Goal: Use online tool/utility: Use online tool/utility

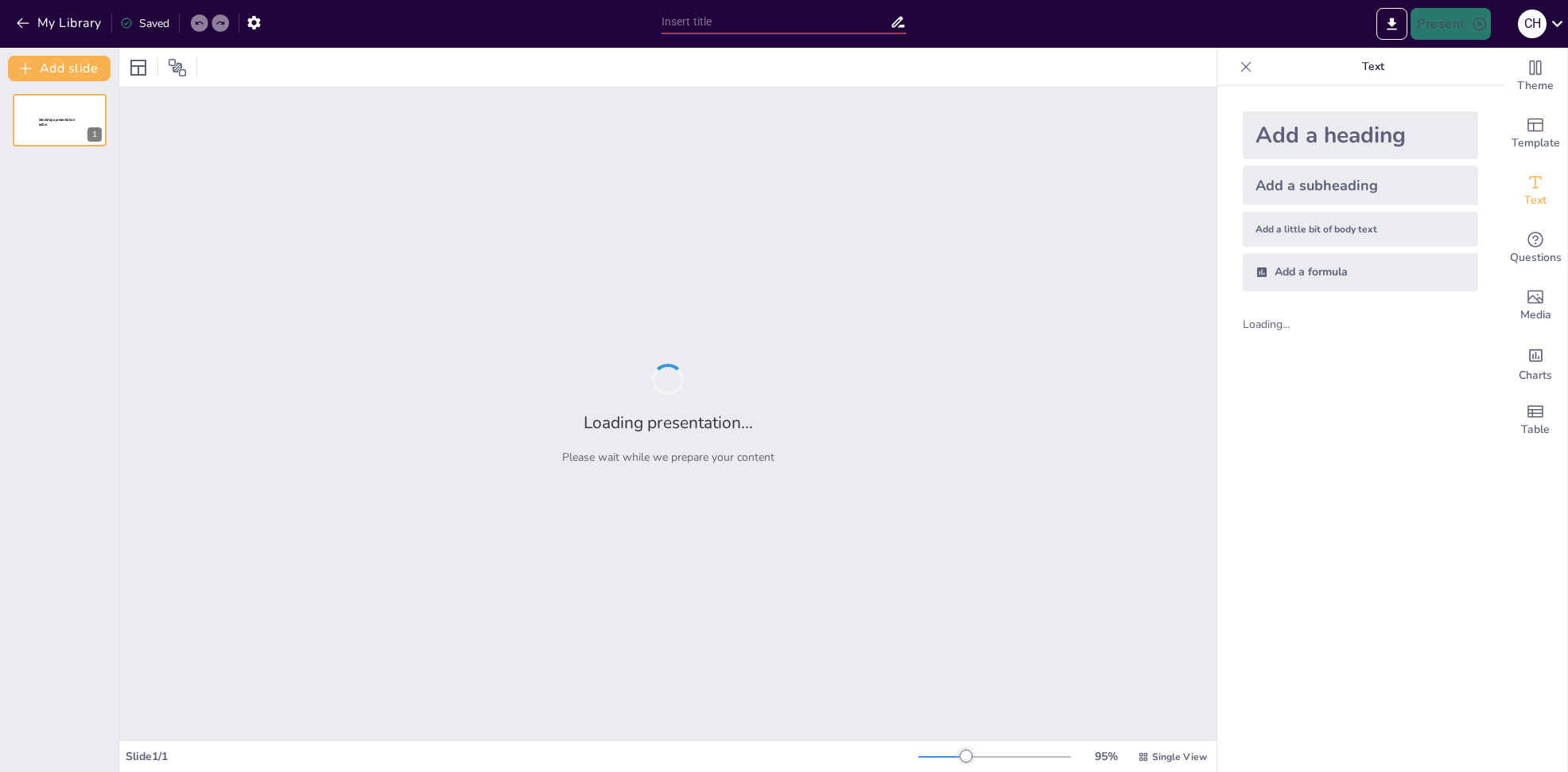
type input "Phagentherapie: Eine historische Analyse von der Entdeckung bis 2025"
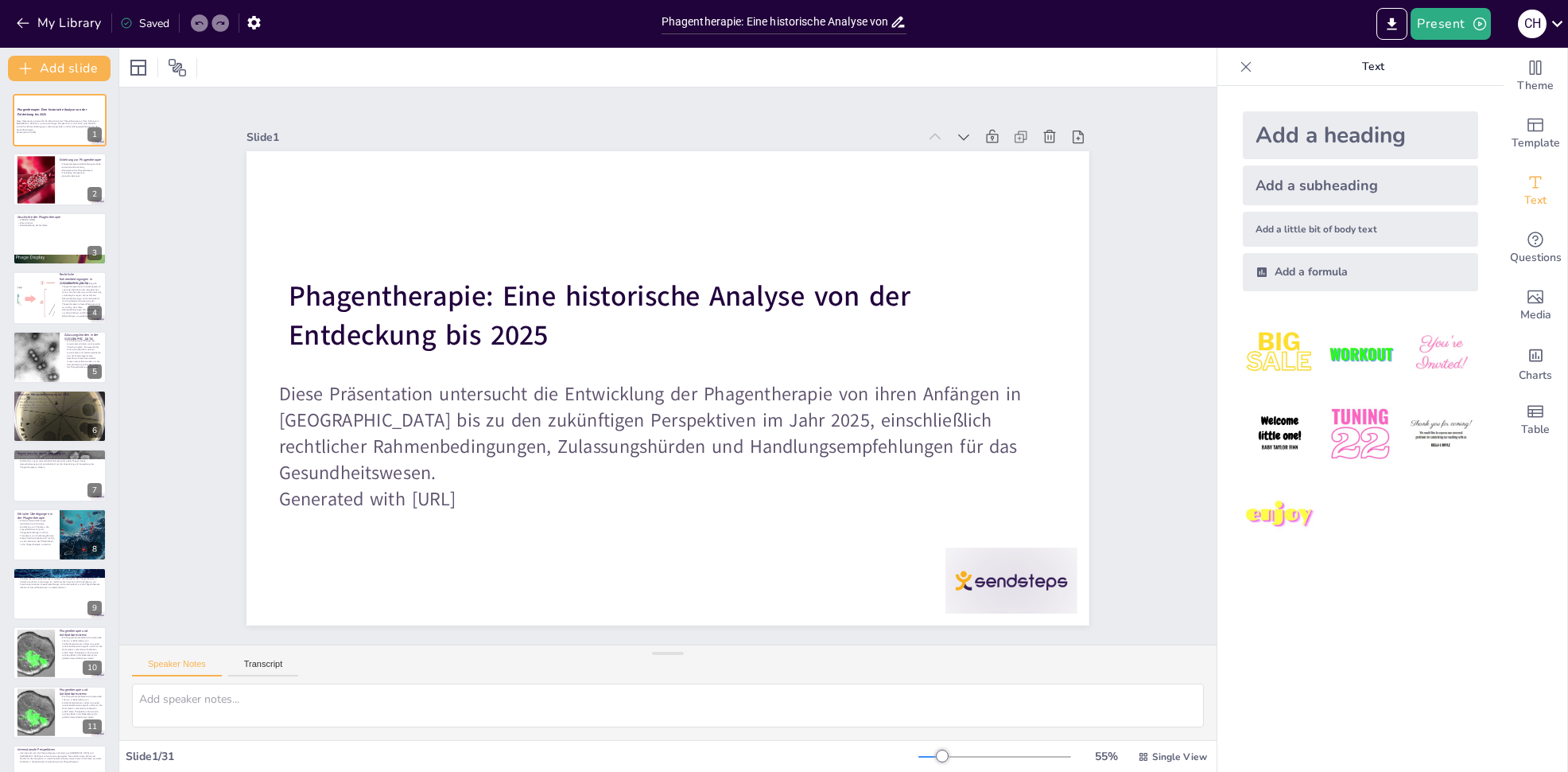
checkbox input "true"
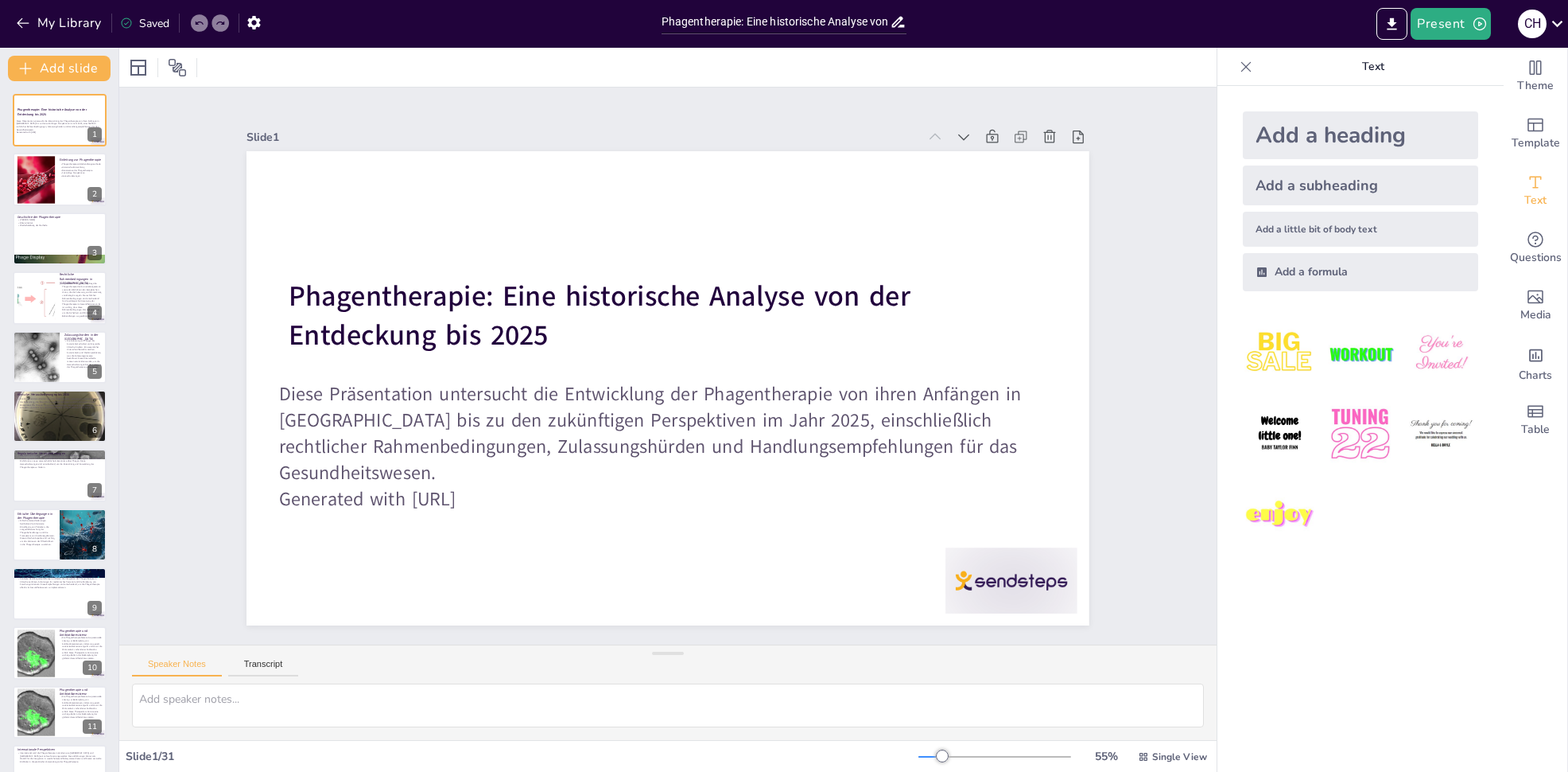
checkbox input "true"
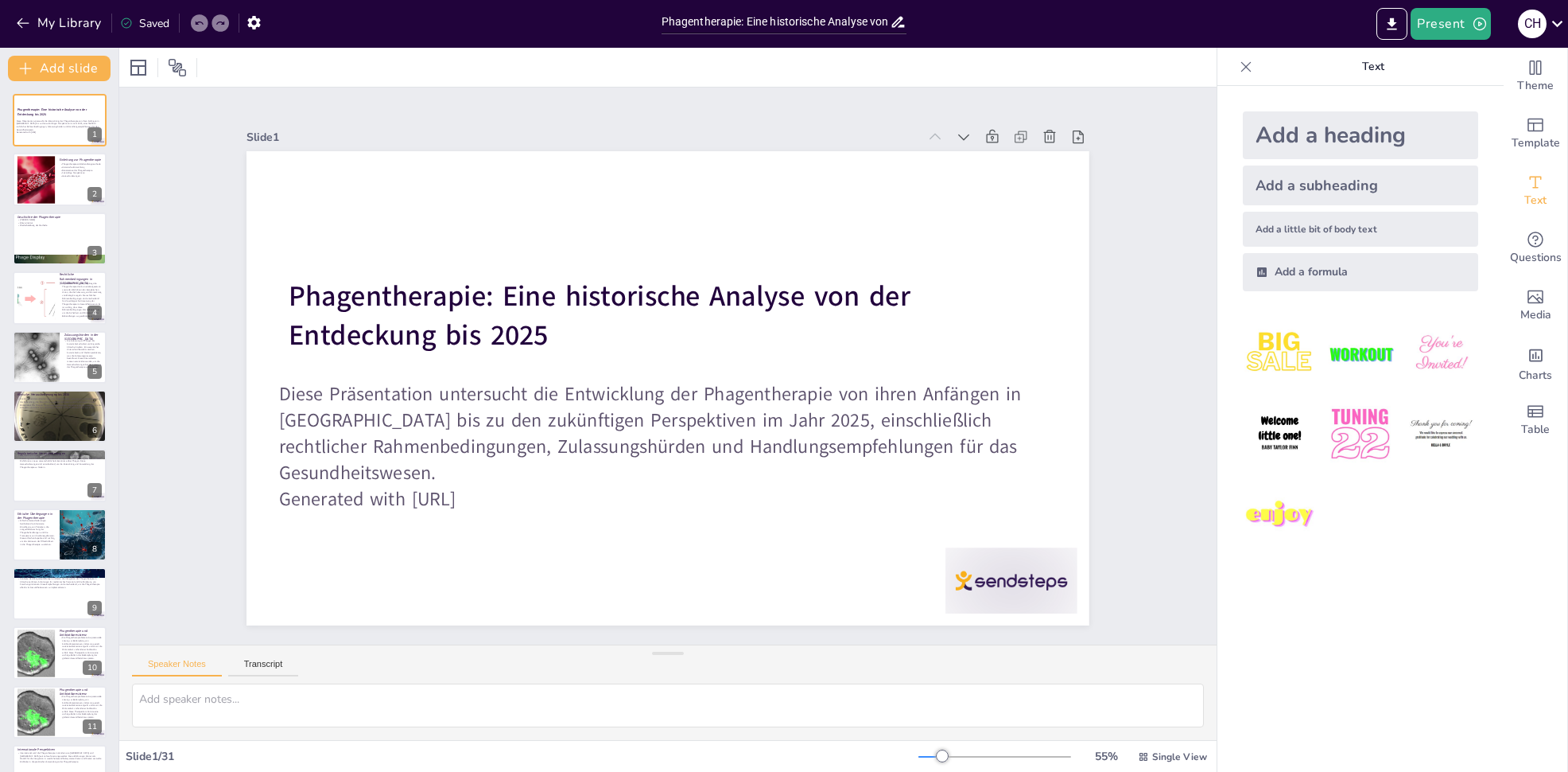
checkbox input "true"
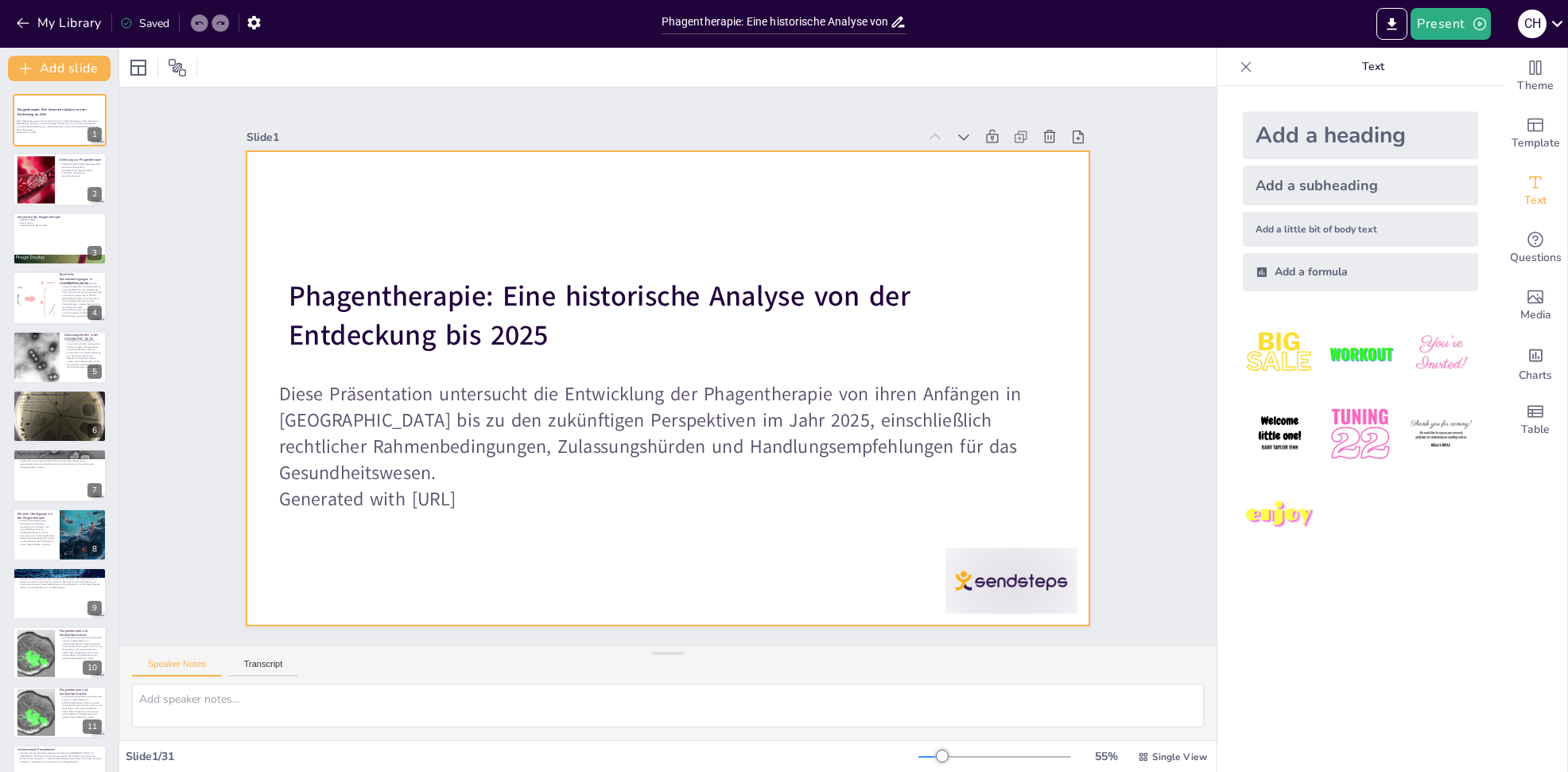
checkbox input "true"
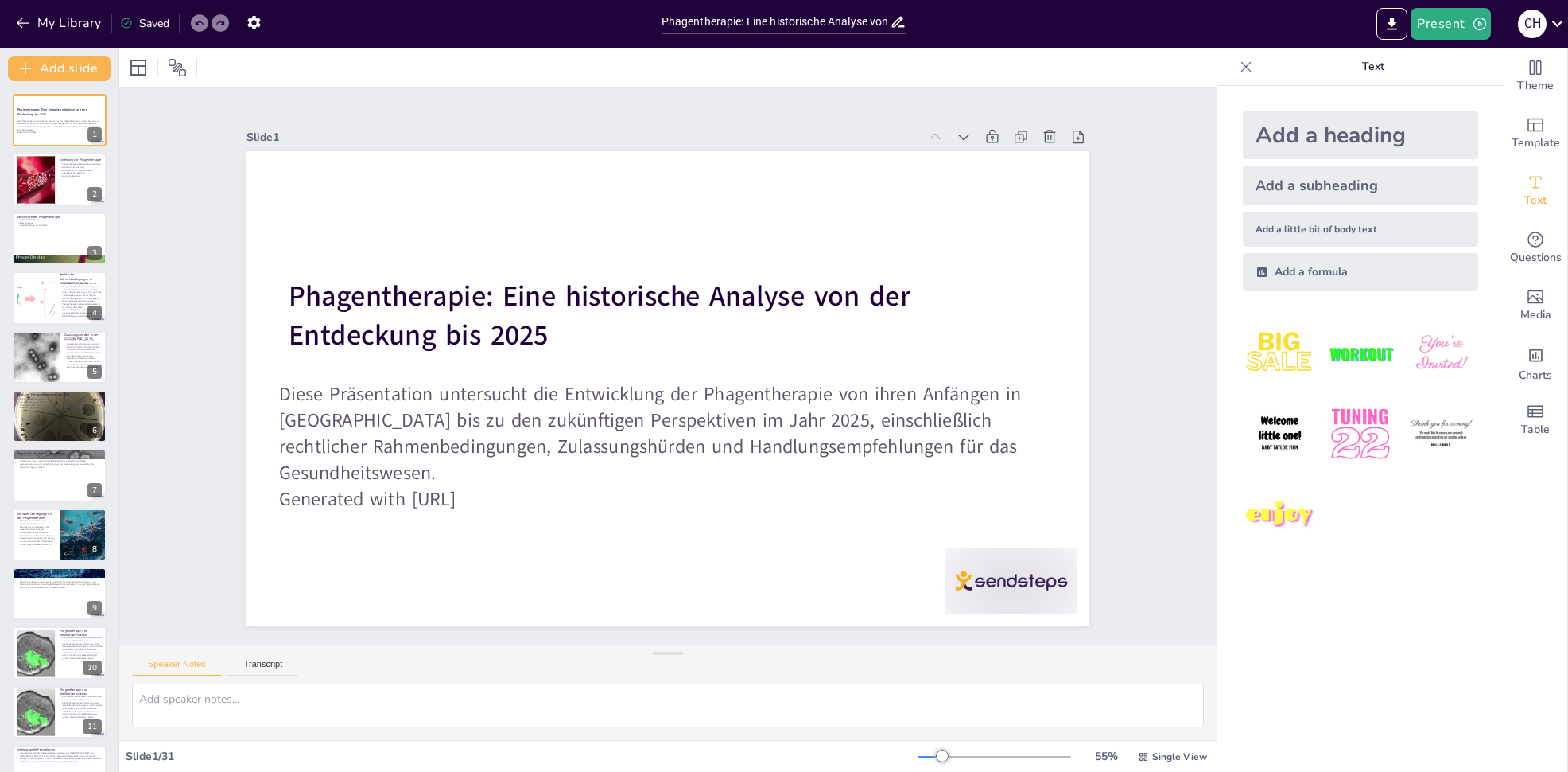
checkbox input "true"
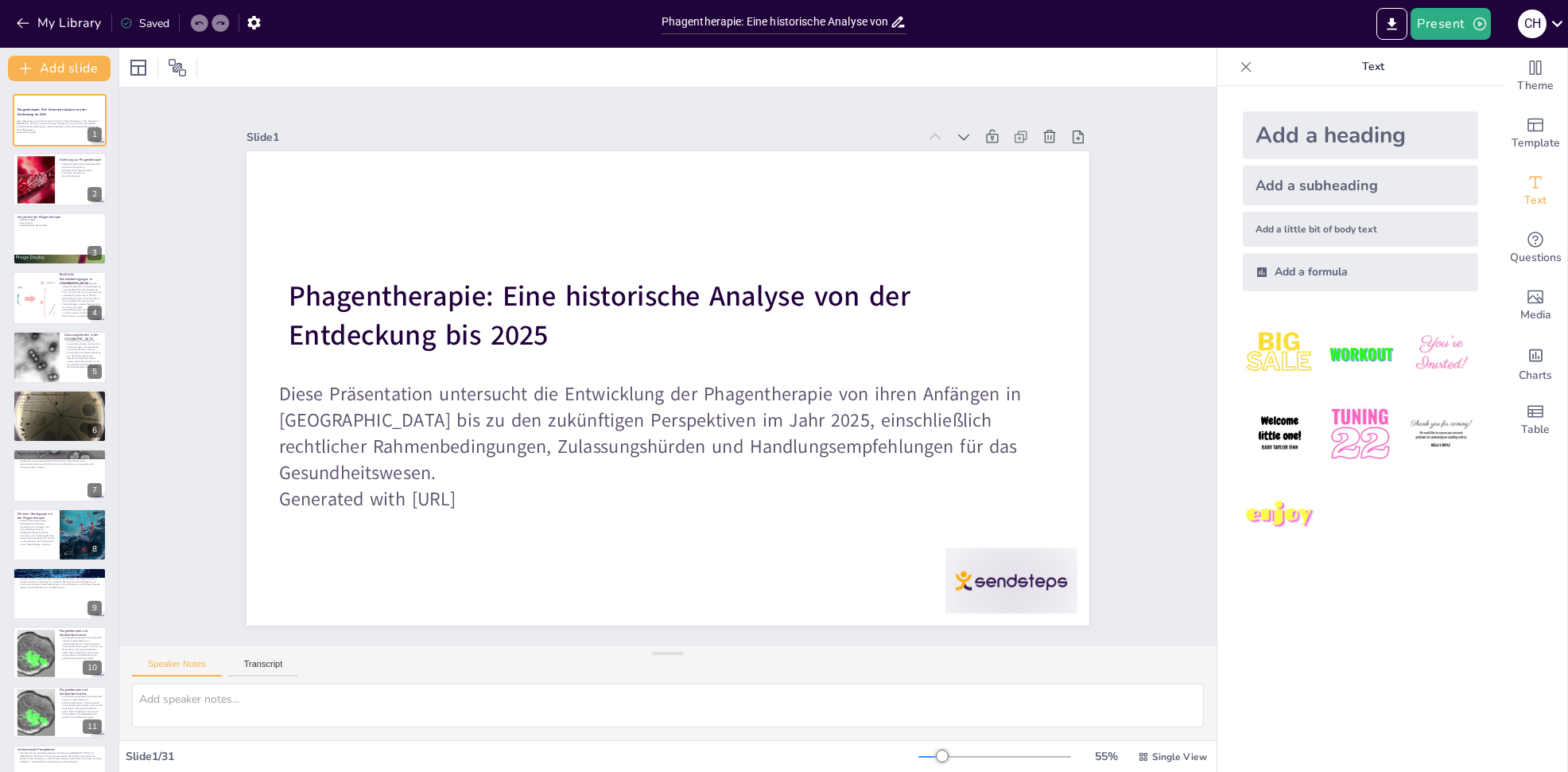
checkbox input "true"
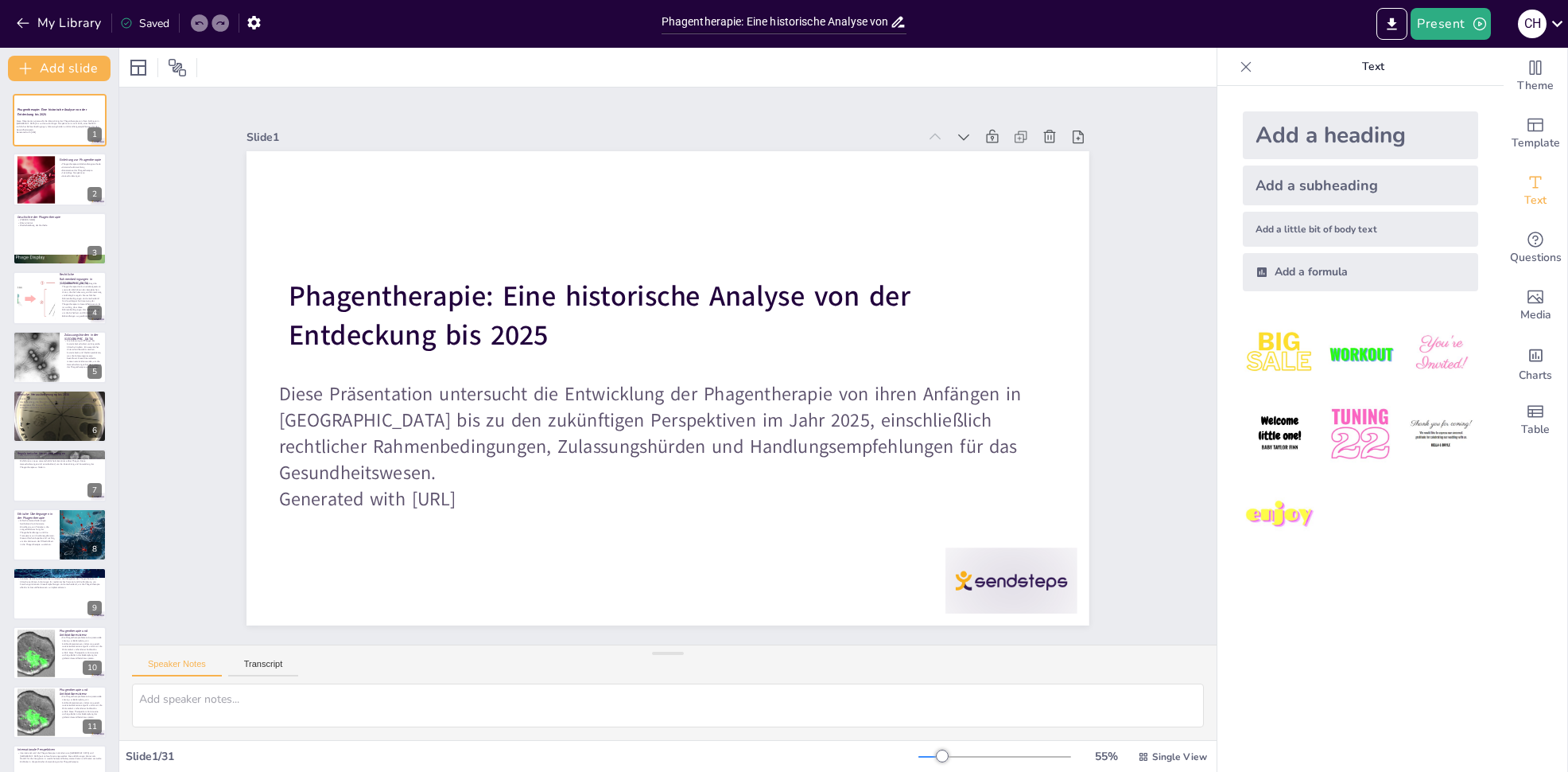
checkbox input "true"
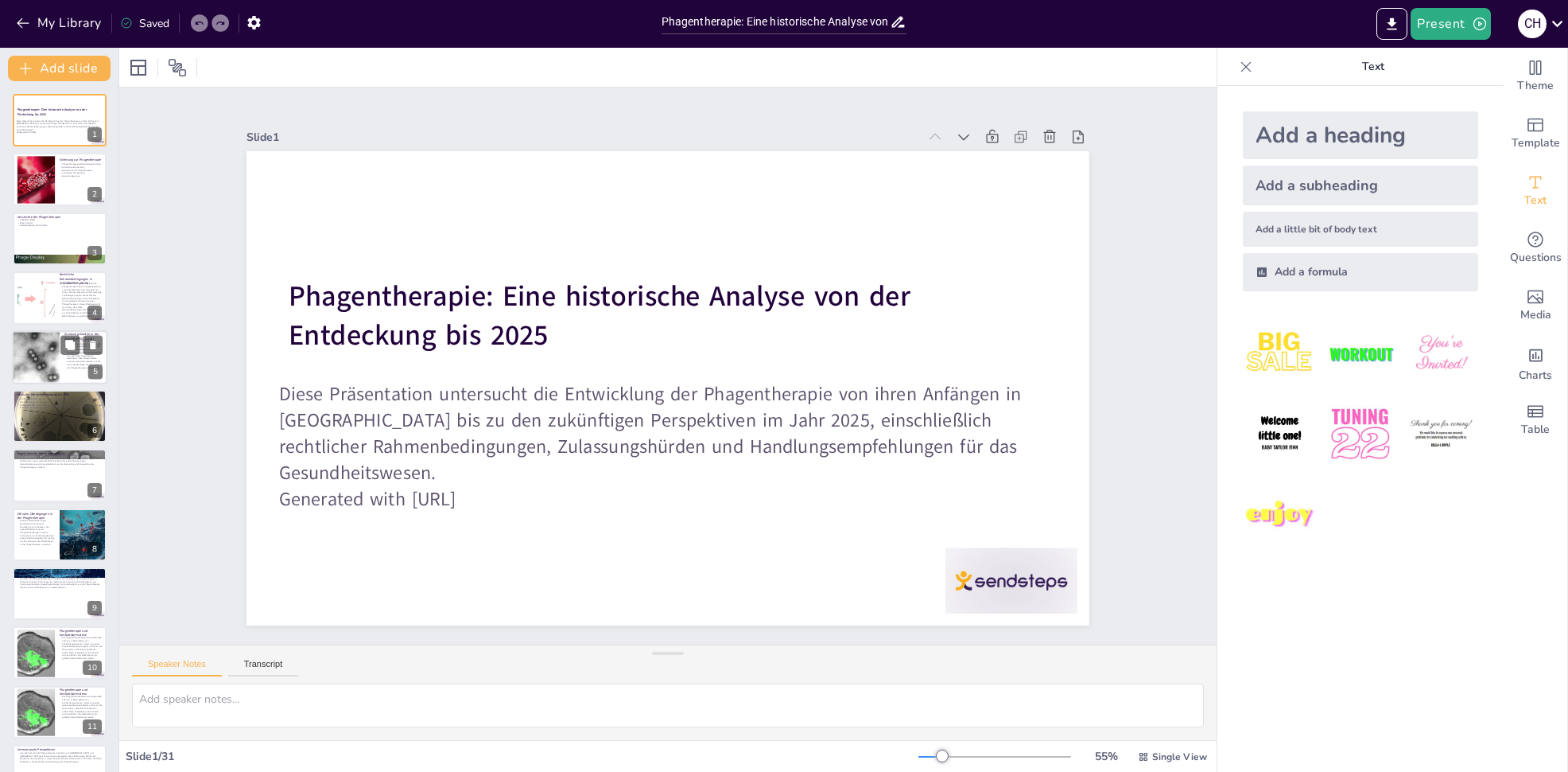
checkbox input "true"
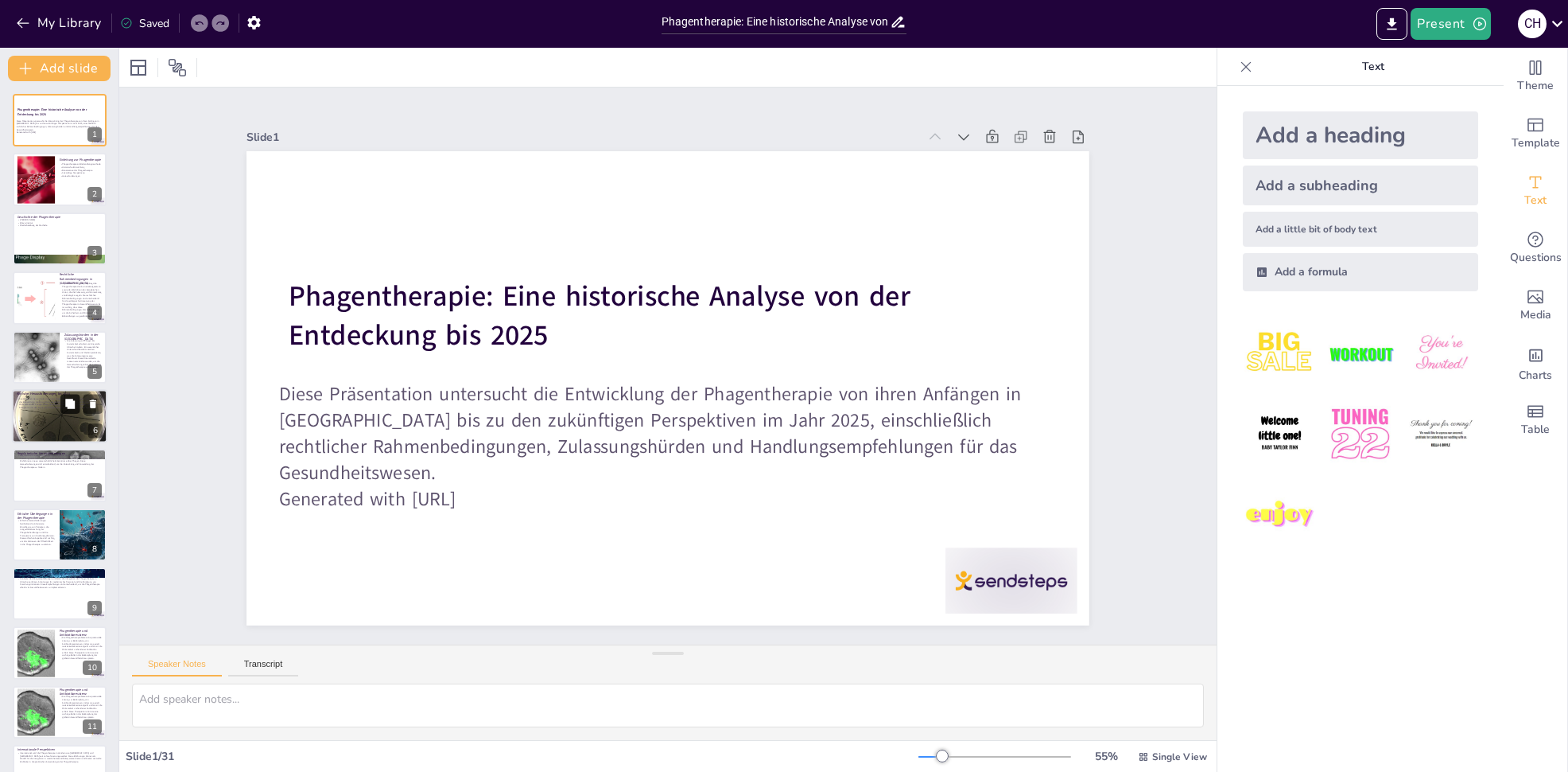
checkbox input "true"
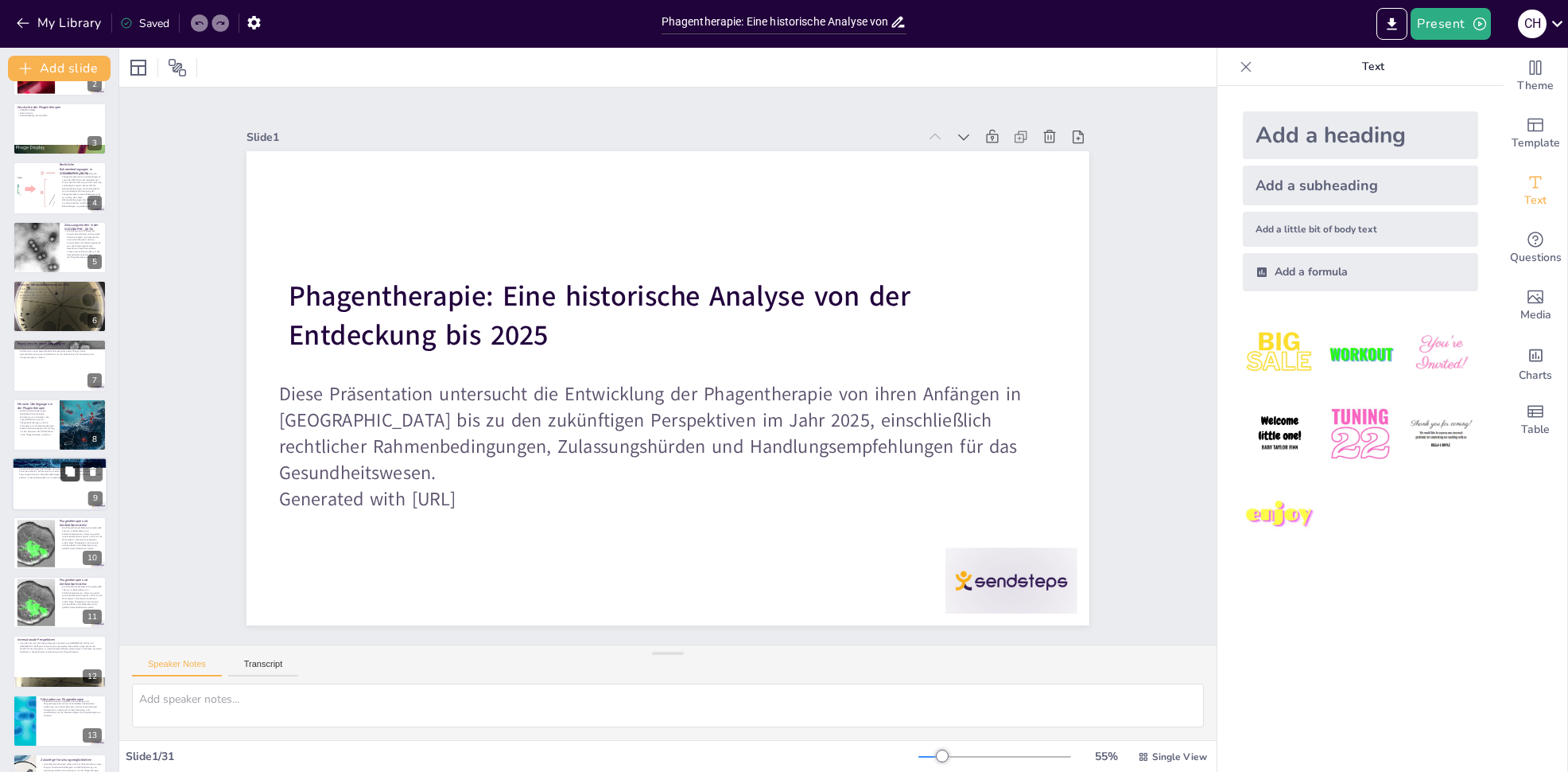
checkbox input "true"
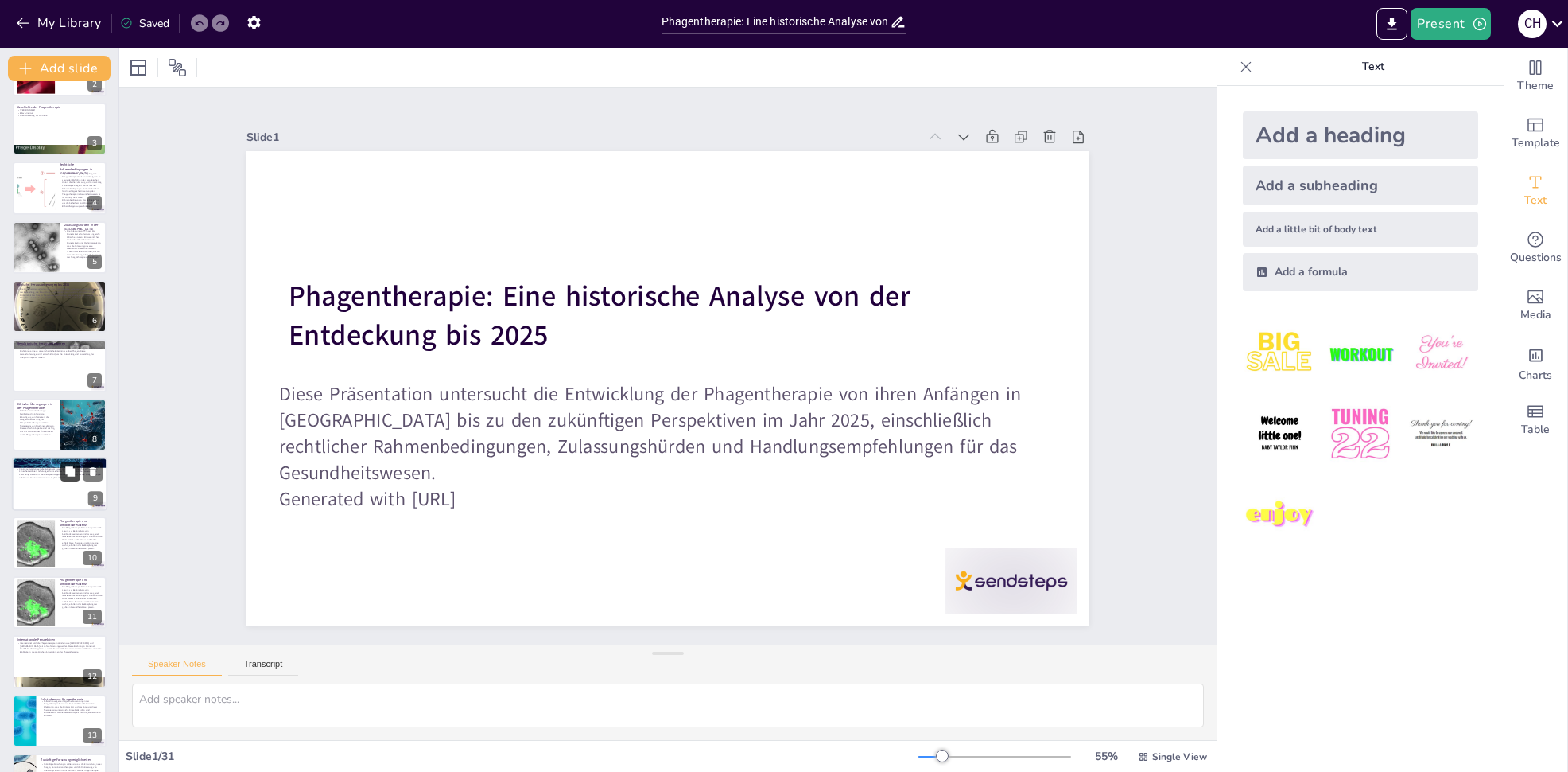
checkbox input "true"
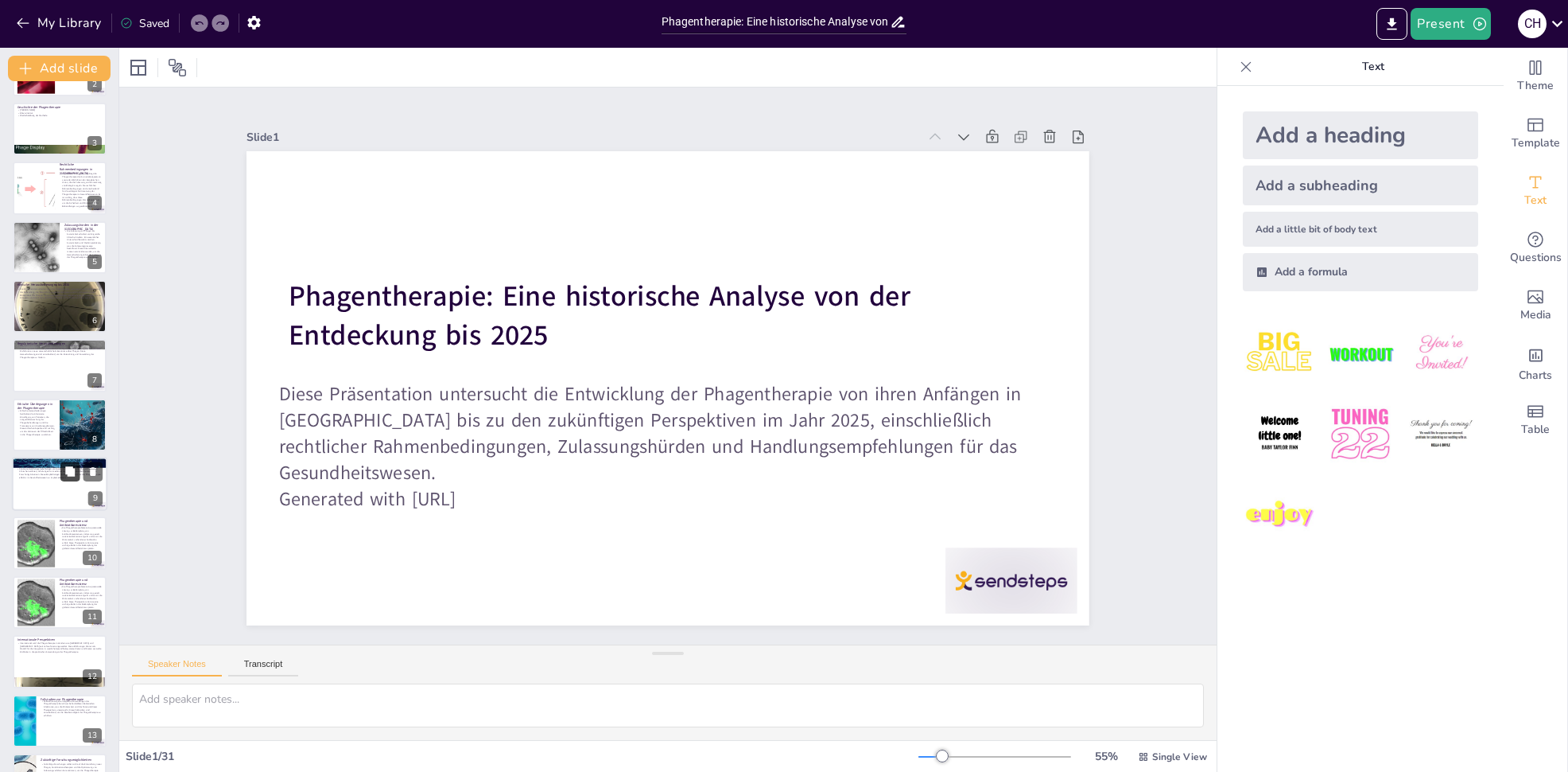
checkbox input "true"
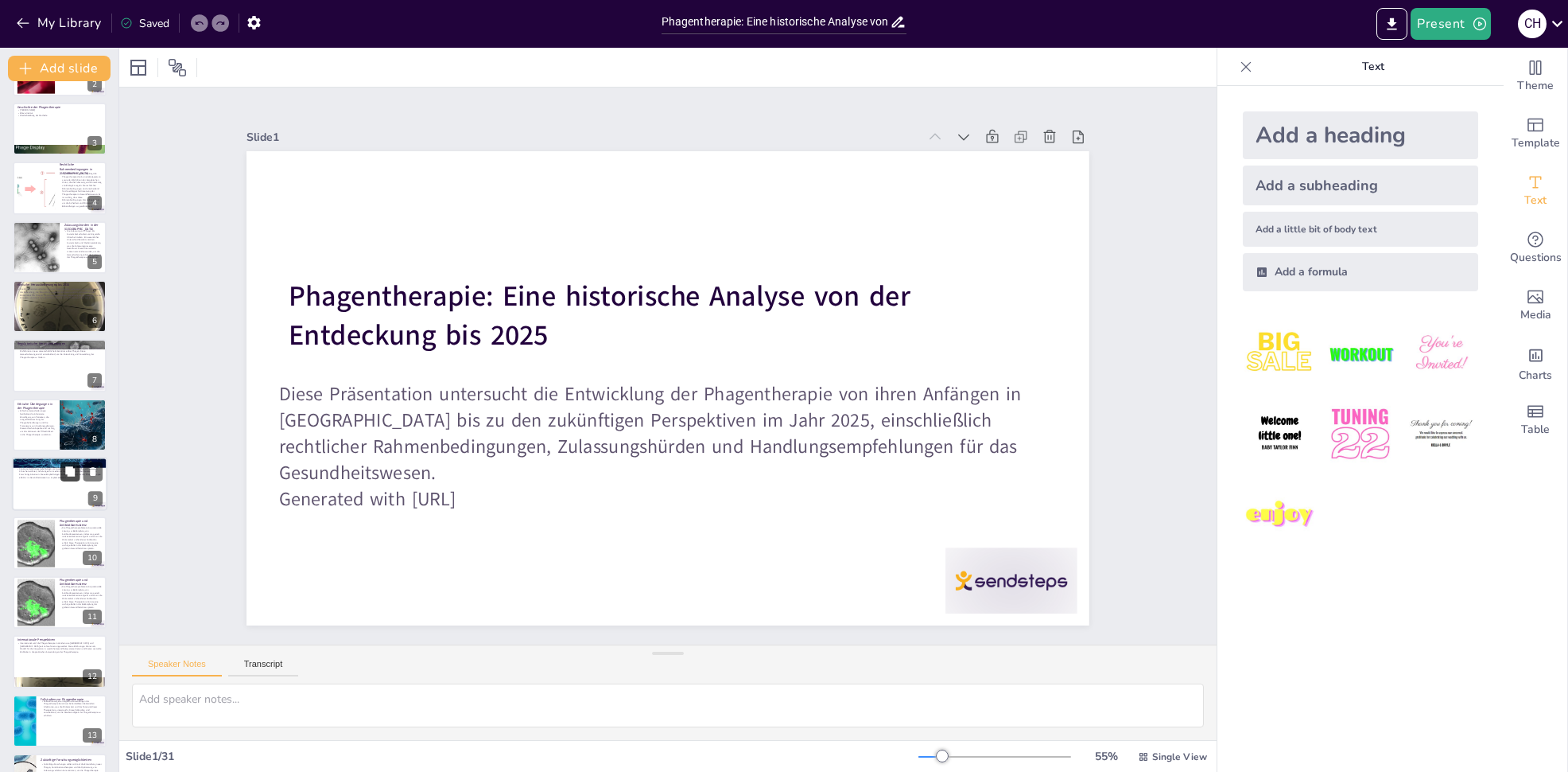
checkbox input "true"
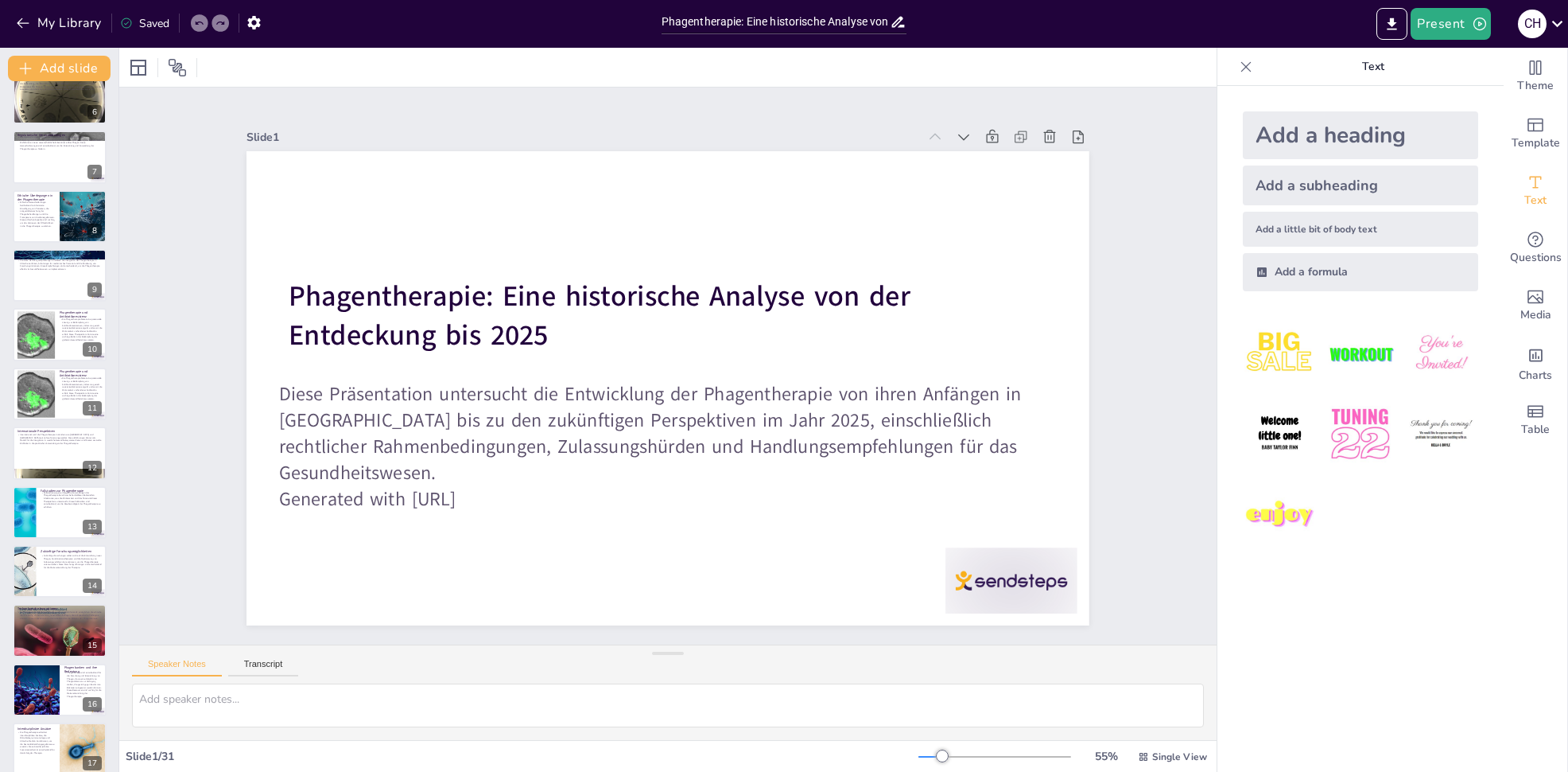
checkbox input "true"
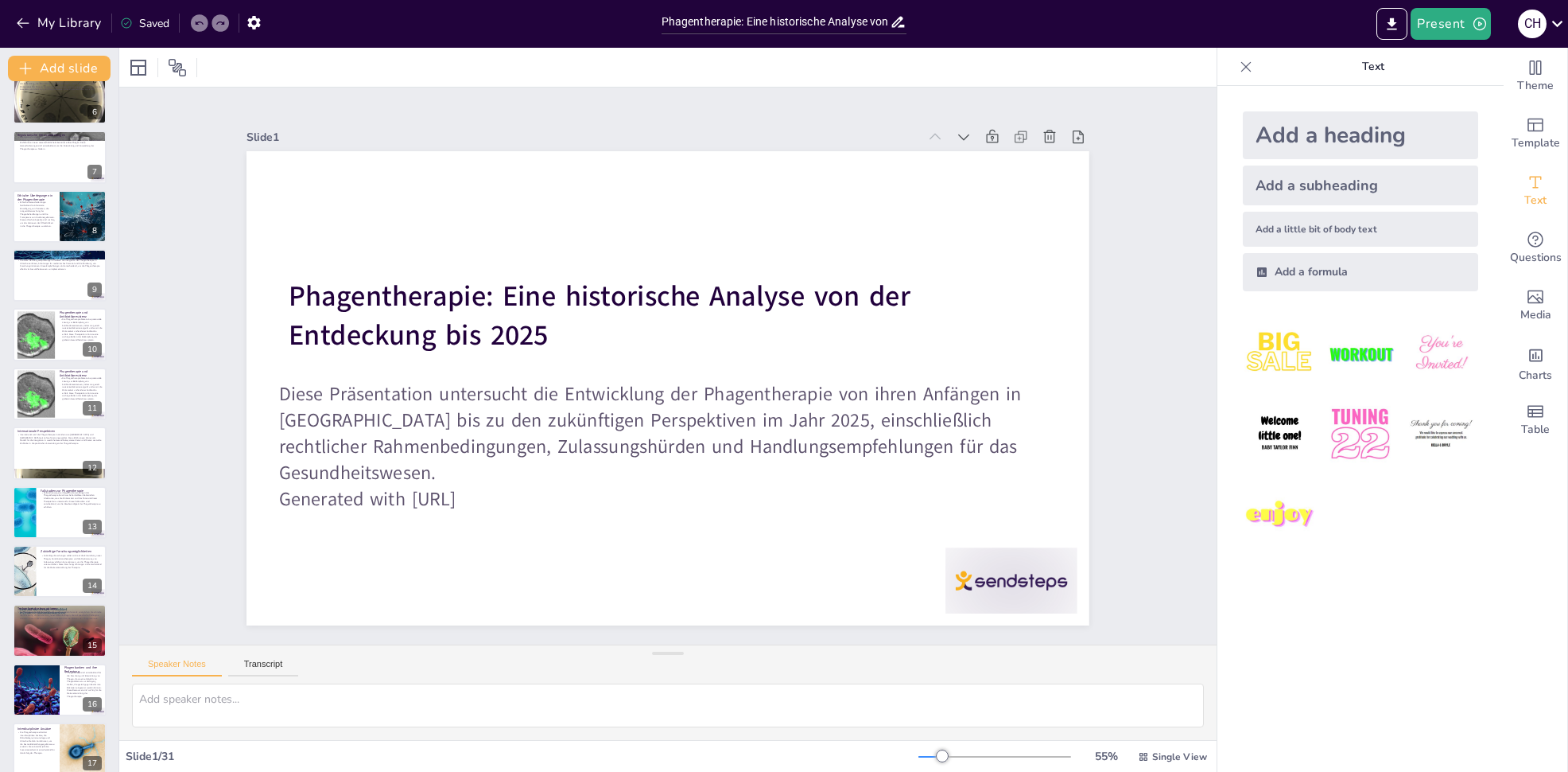
checkbox input "true"
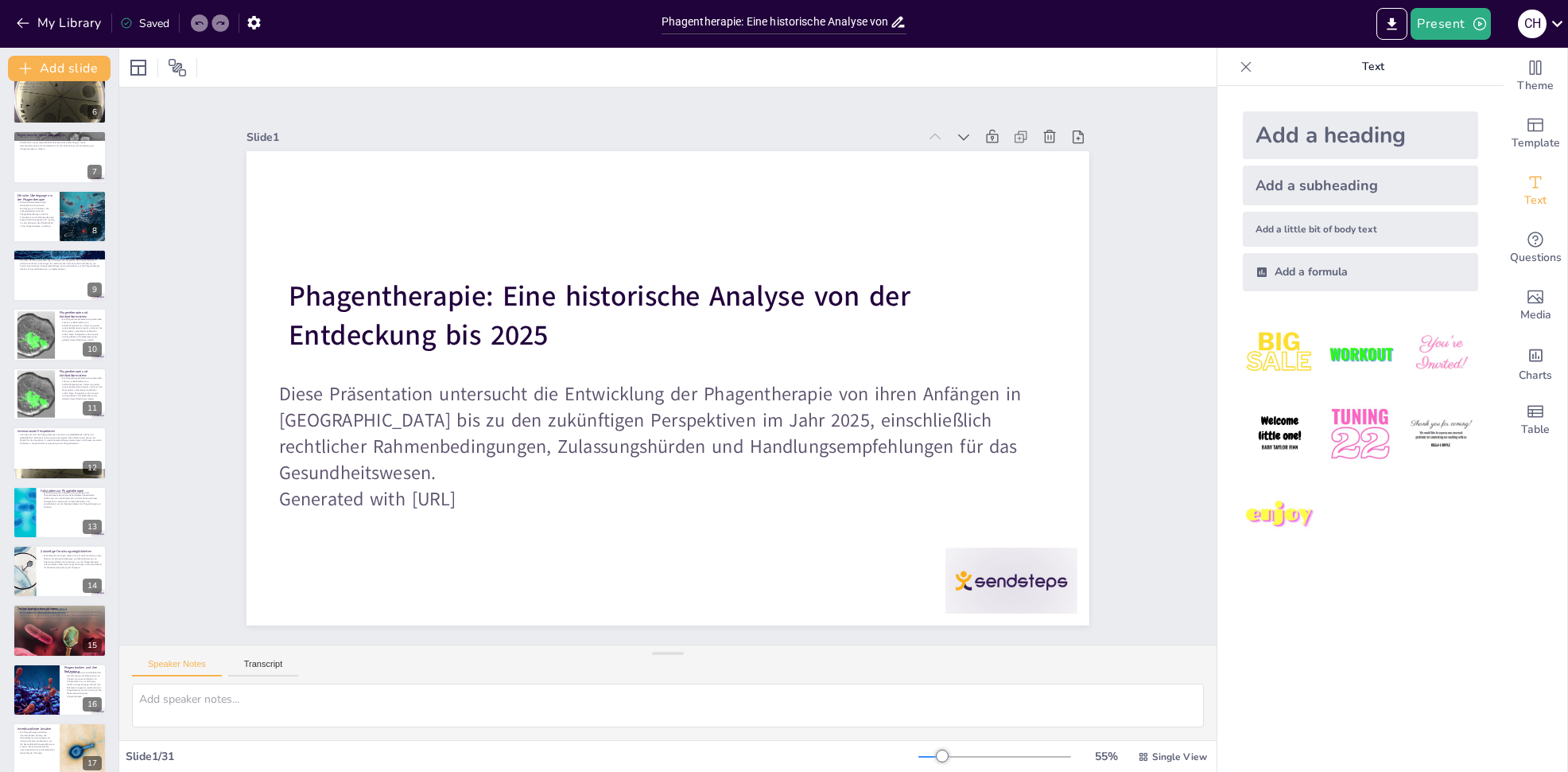
checkbox input "true"
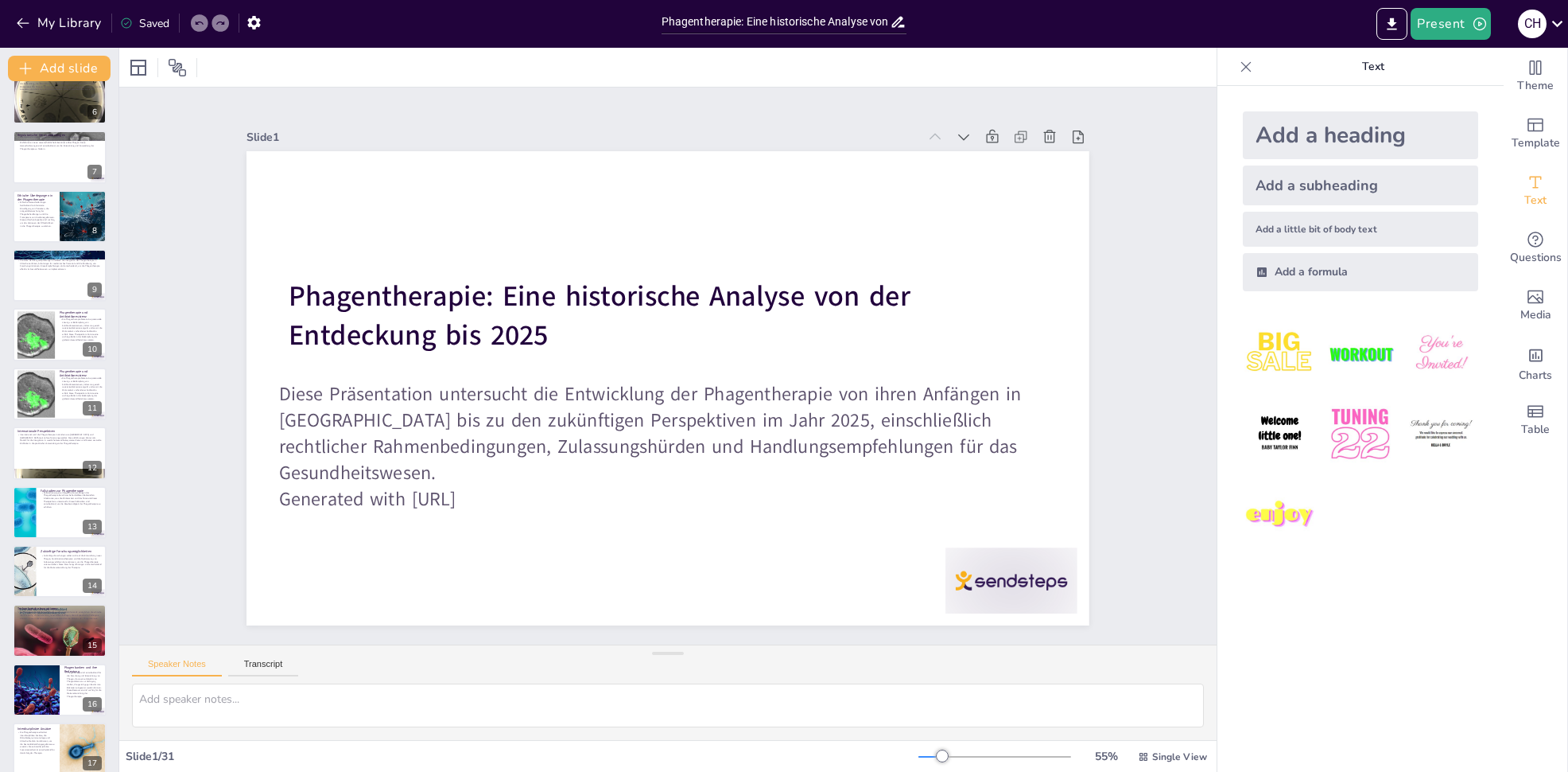
scroll to position [796, 0]
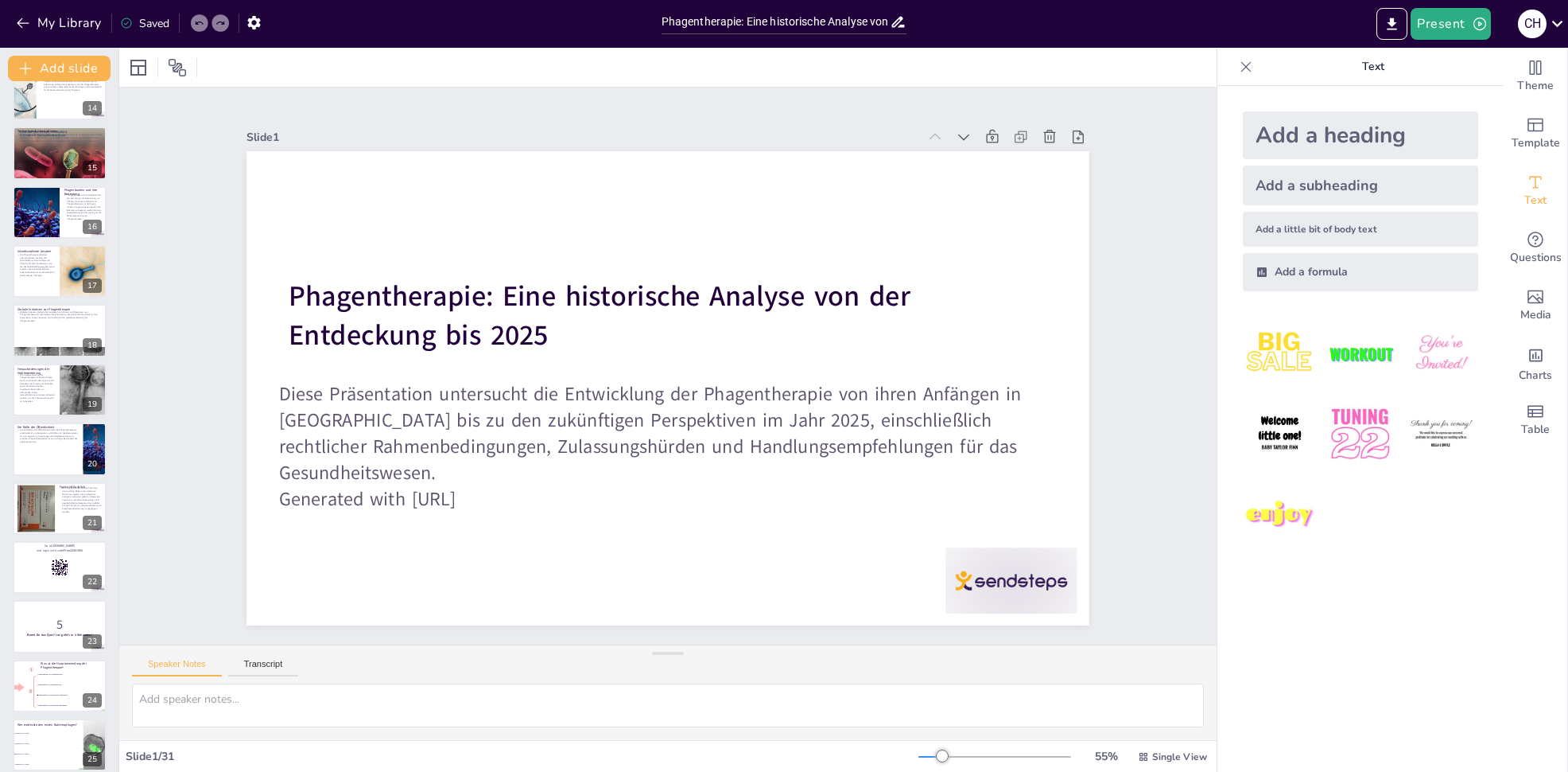
checkbox input "true"
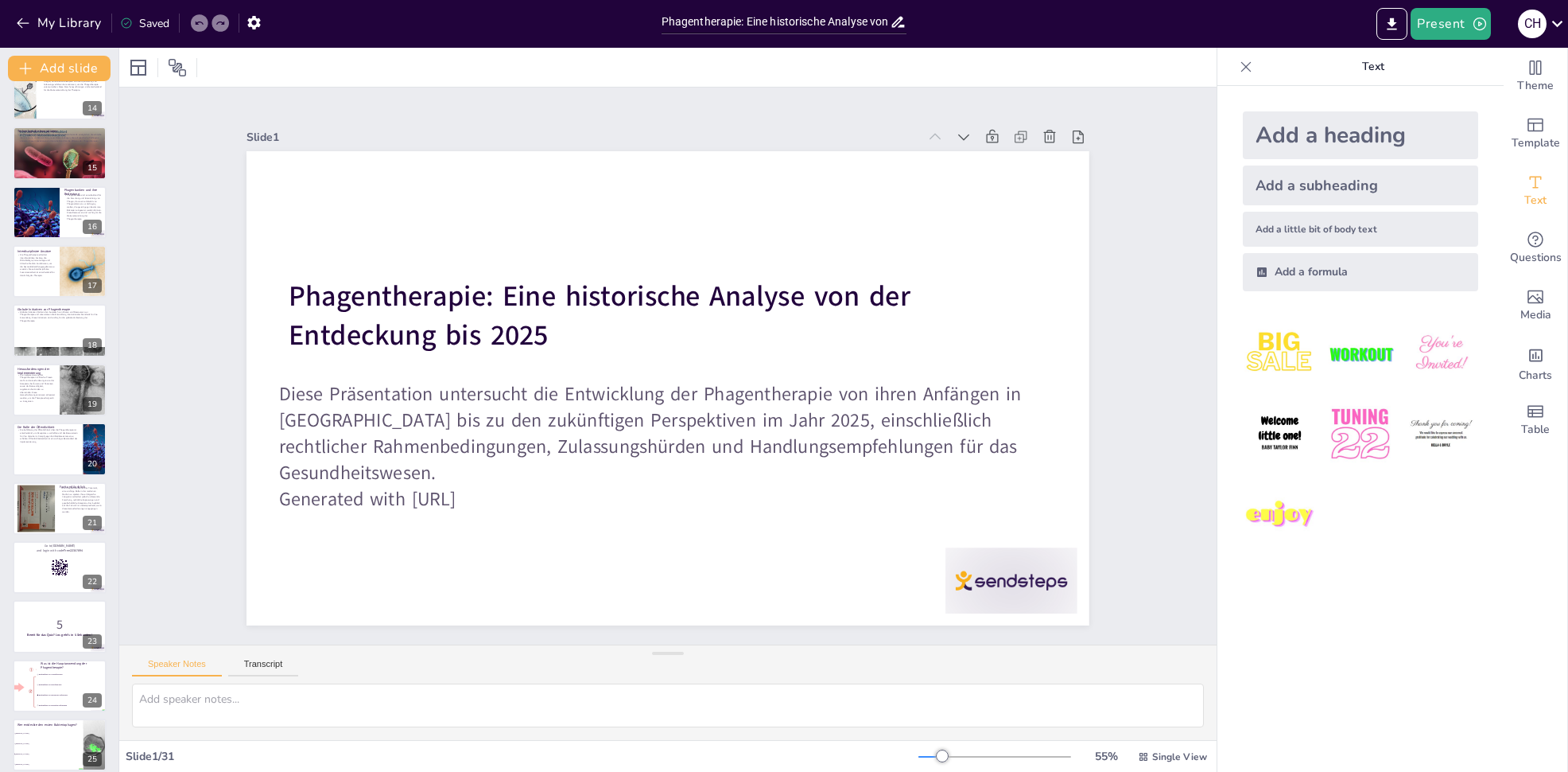
checkbox input "true"
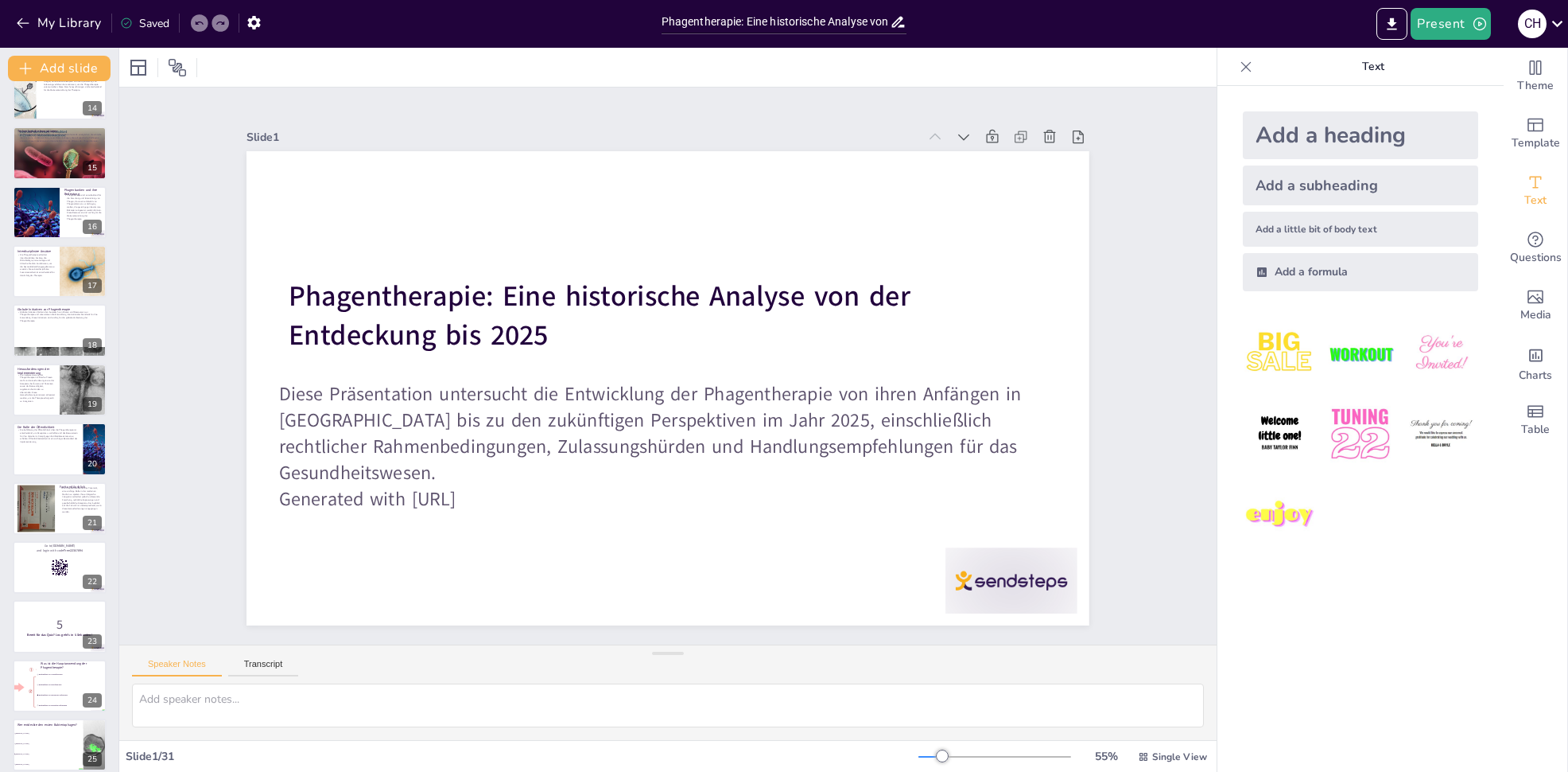
checkbox input "true"
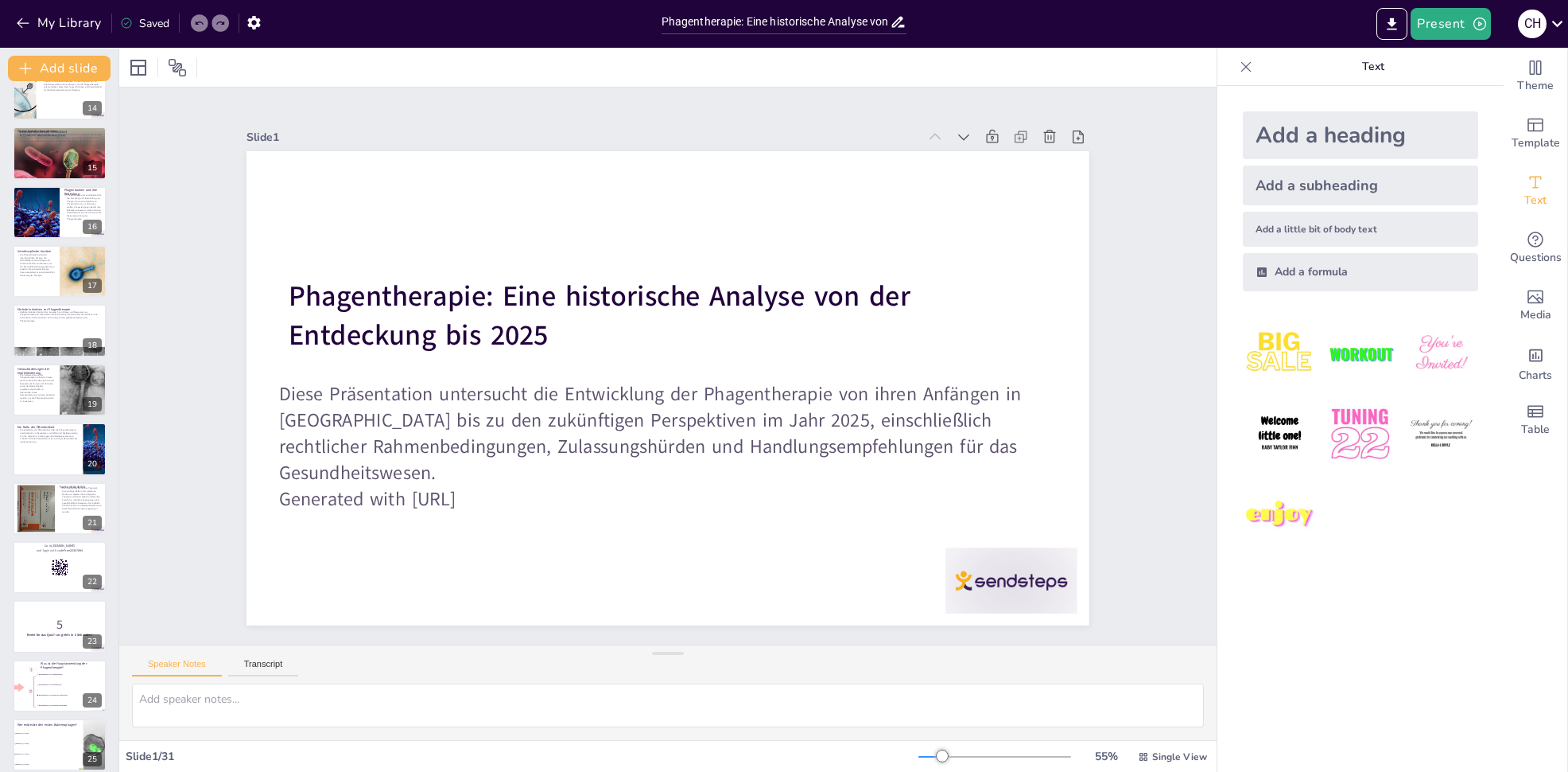
checkbox input "true"
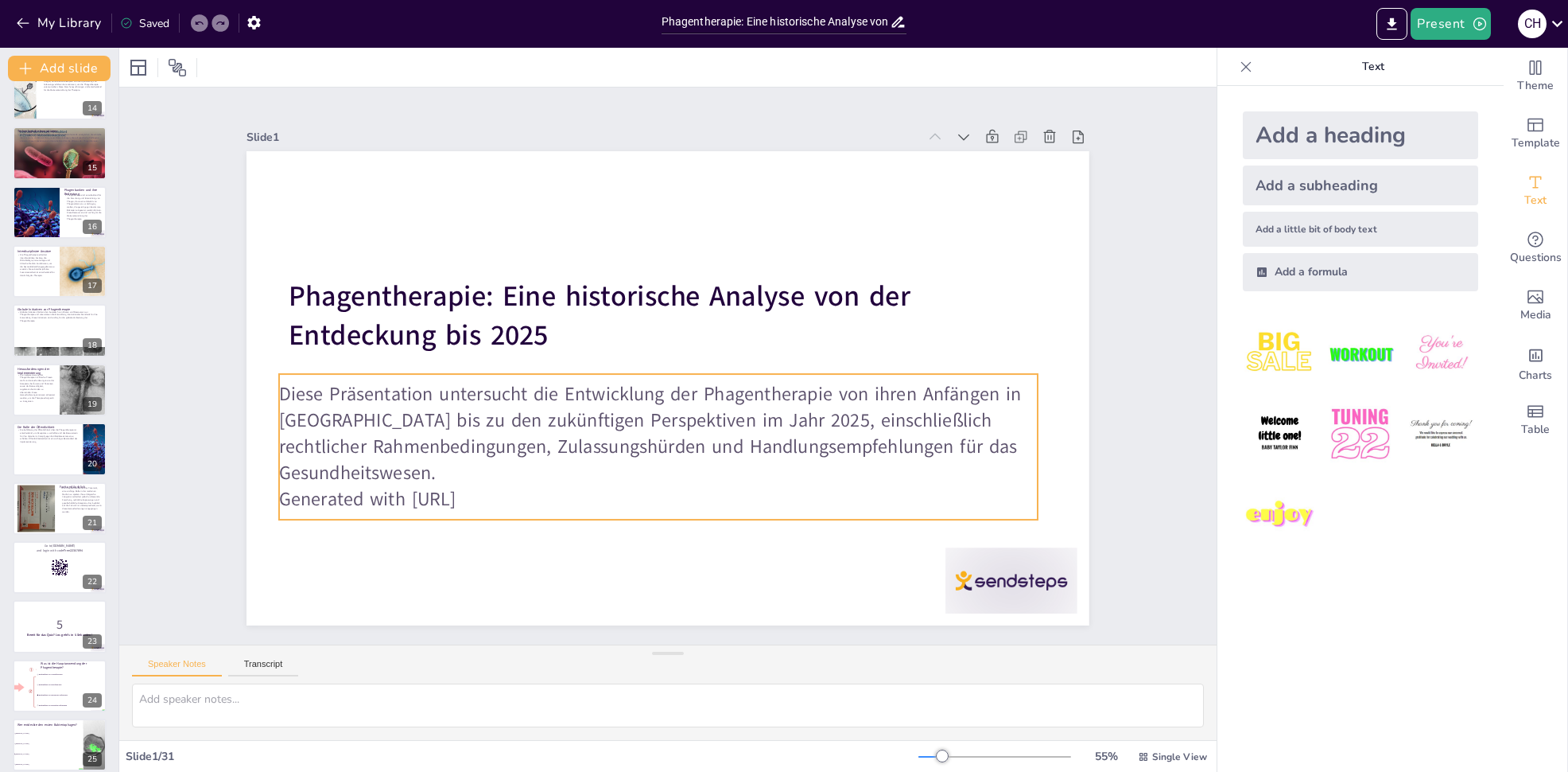
checkbox input "true"
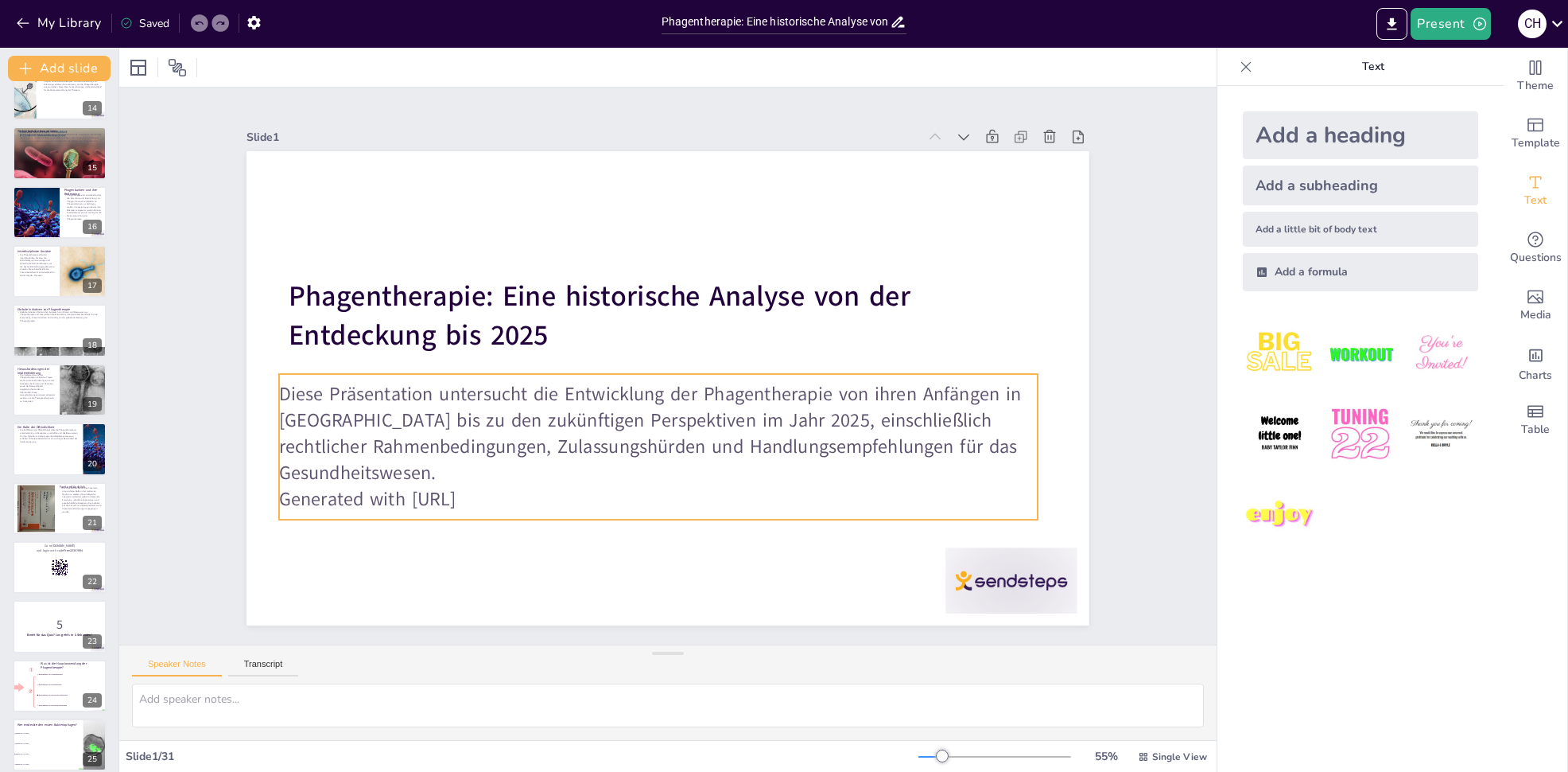
checkbox input "true"
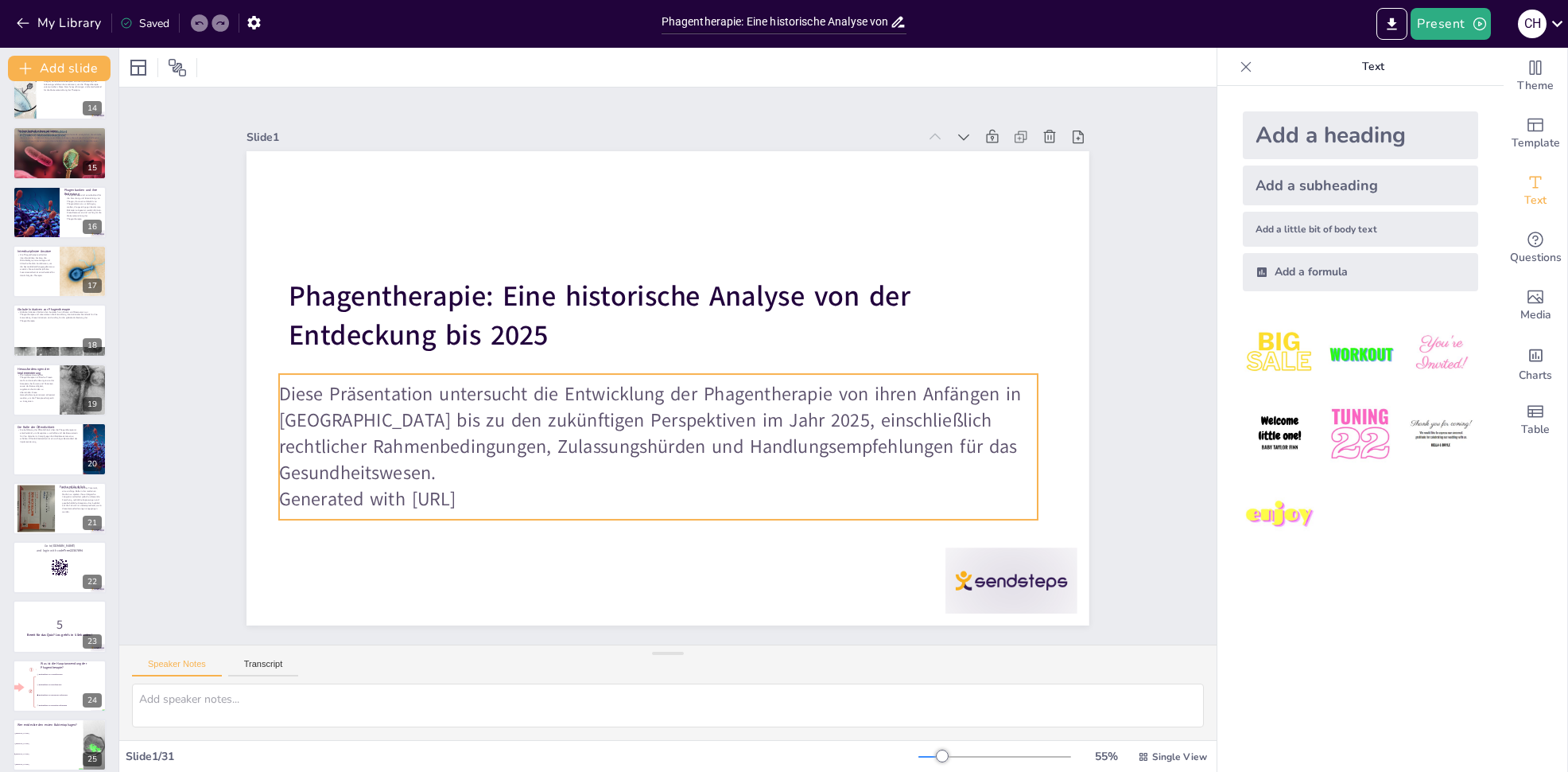
checkbox input "true"
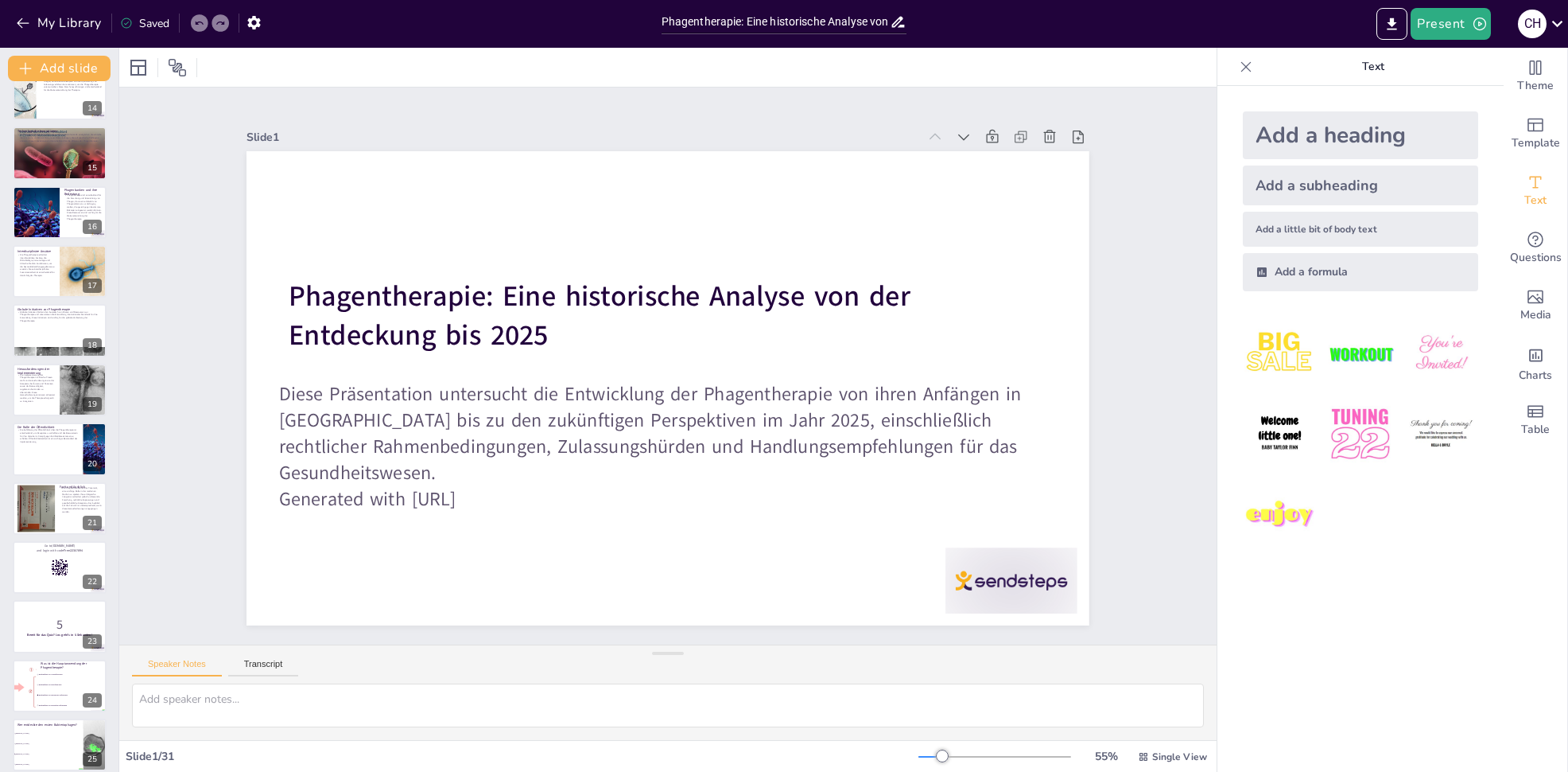
checkbox input "true"
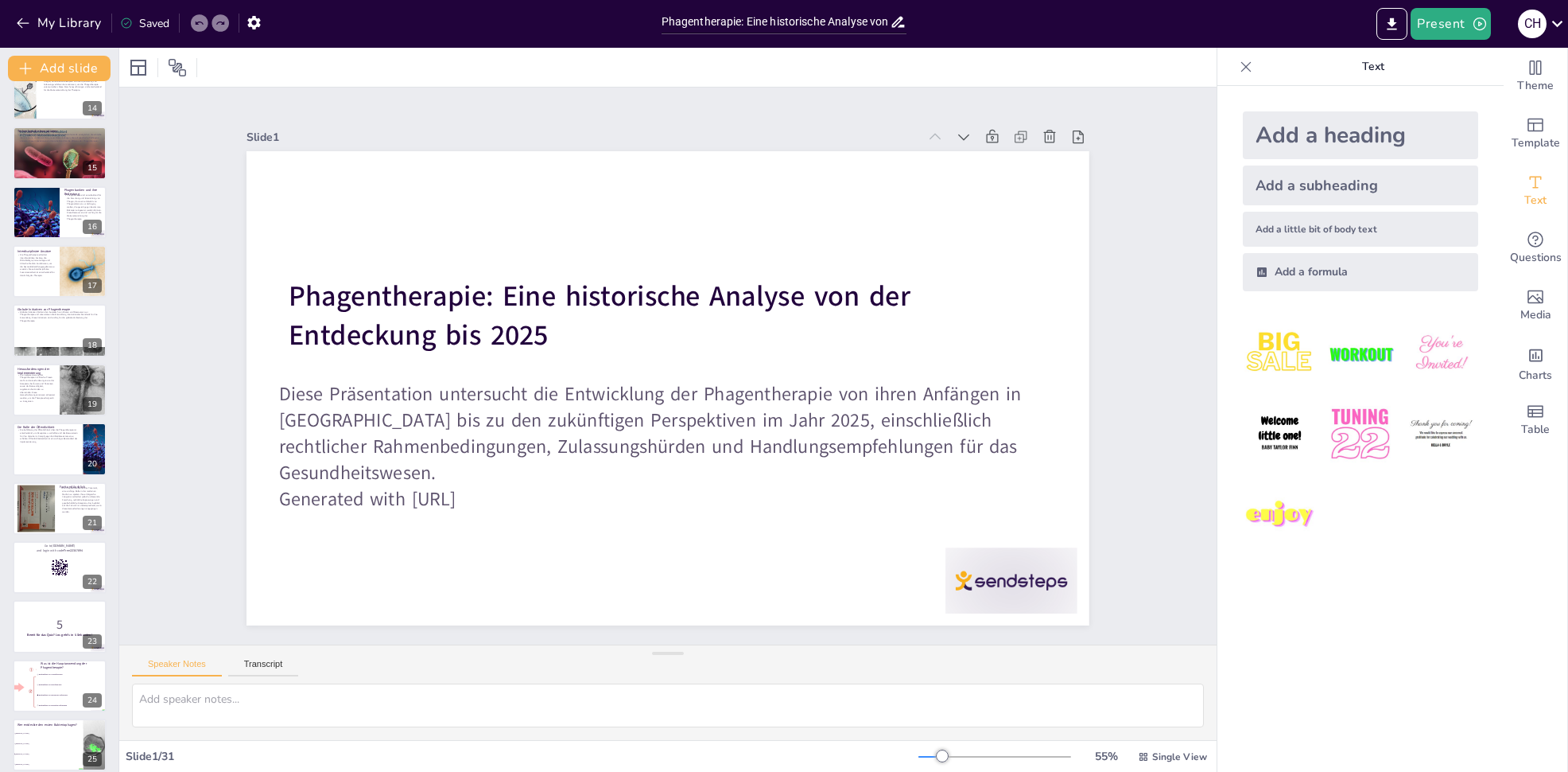
checkbox input "true"
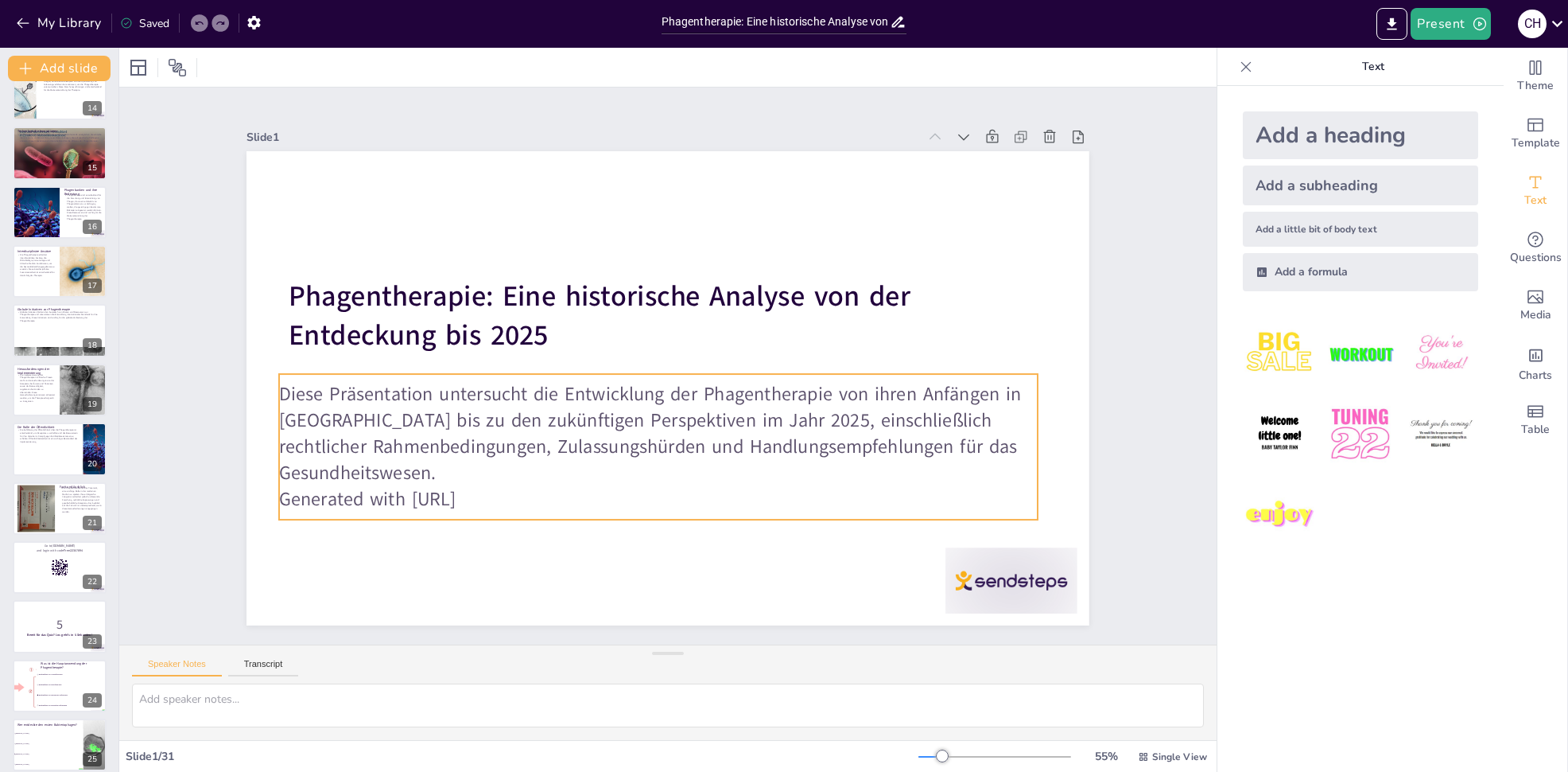
checkbox input "true"
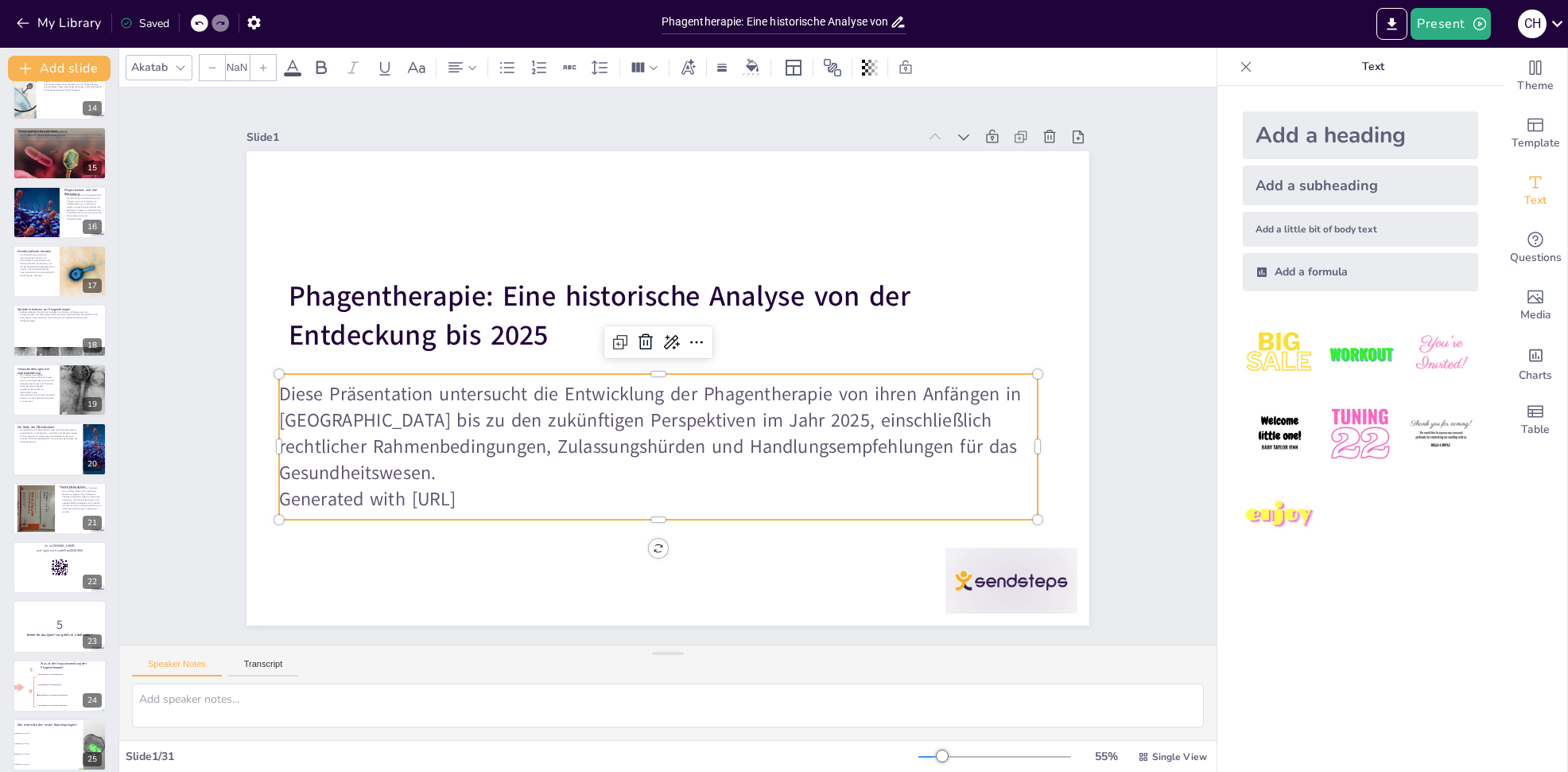
type input "32"
drag, startPoint x: 313, startPoint y: 404, endPoint x: 337, endPoint y: 397, distance: 25.0
click at [313, 405] on p "Diese Präsentation untersucht die Entwicklung der Phagentherapie von ihren Anfä…" at bounding box center [658, 434] width 759 height 105
checkbox input "true"
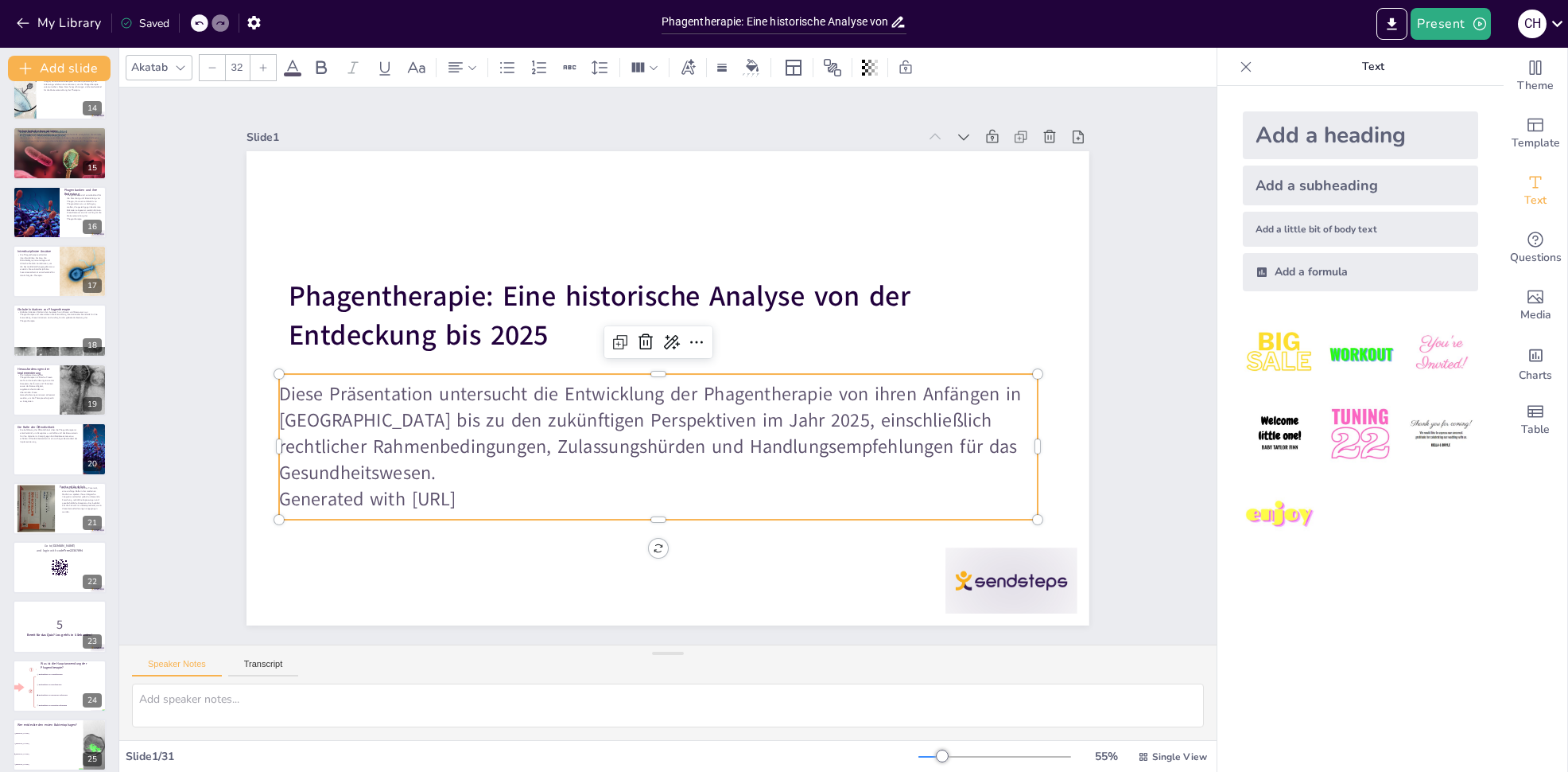
checkbox input "true"
click at [348, 396] on p "Diese Präsentation untersucht die Entwicklung der Phagentherapie von ihren Anfä…" at bounding box center [658, 434] width 759 height 105
checkbox input "true"
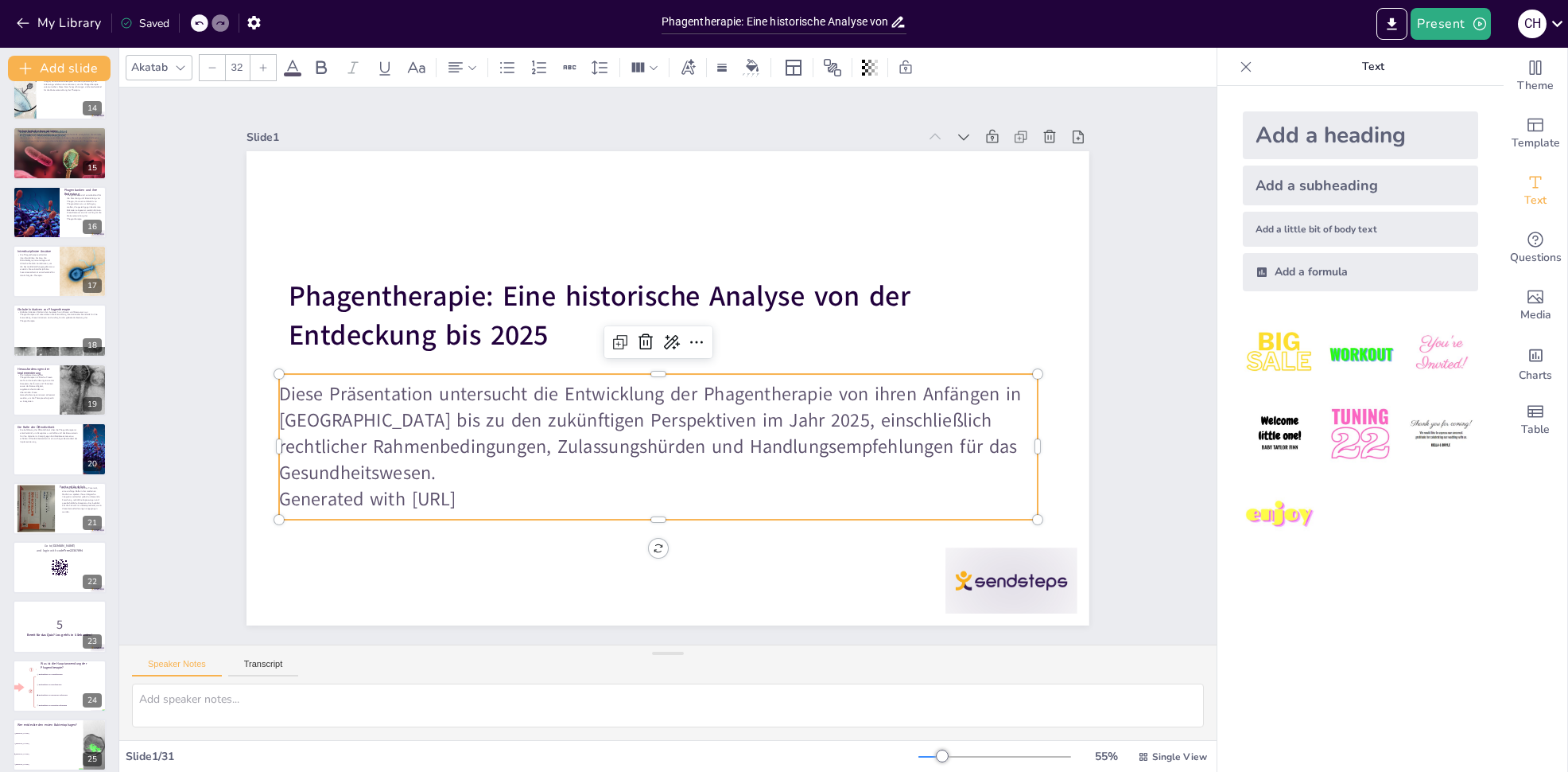
checkbox input "true"
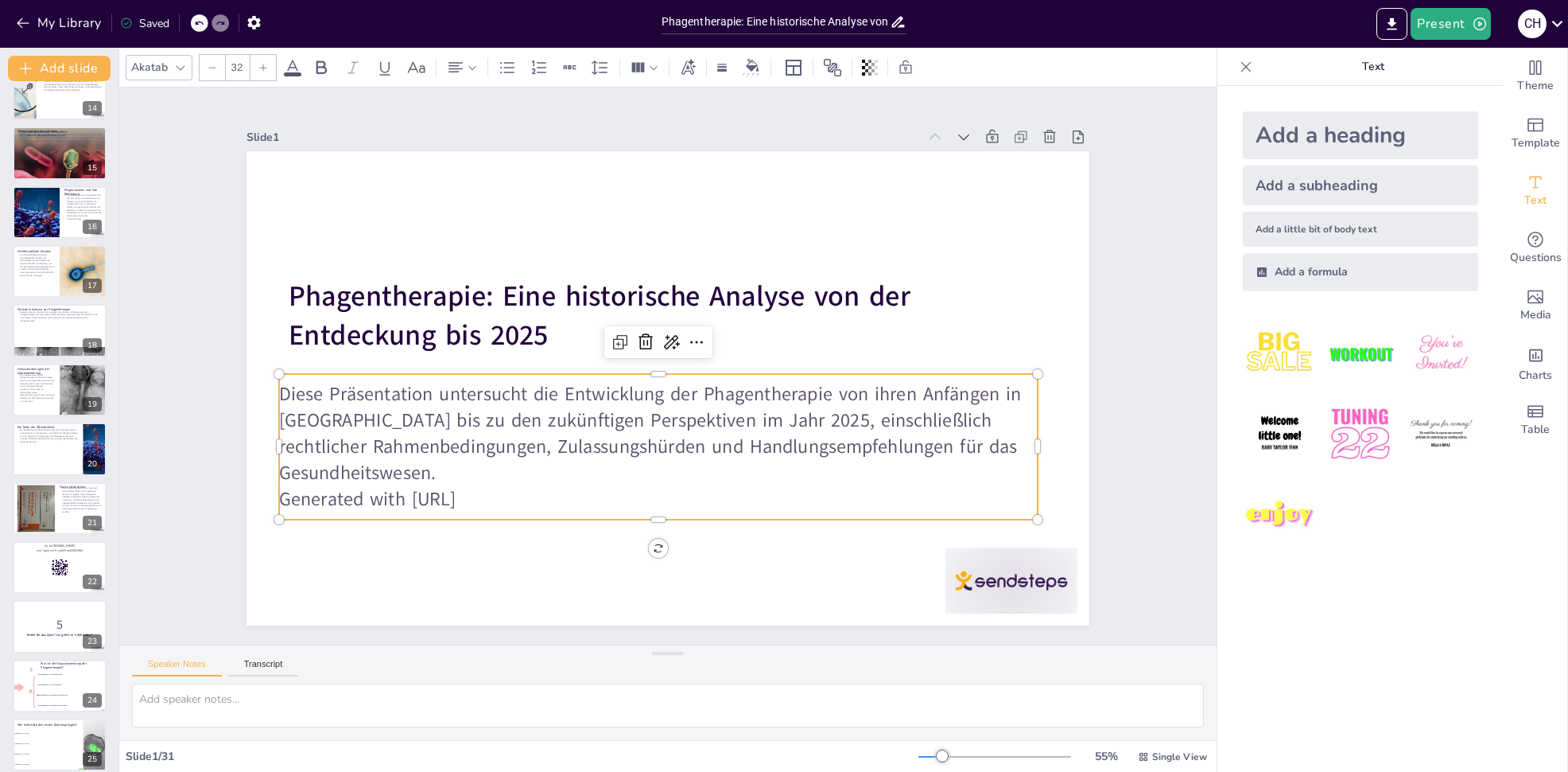
checkbox input "true"
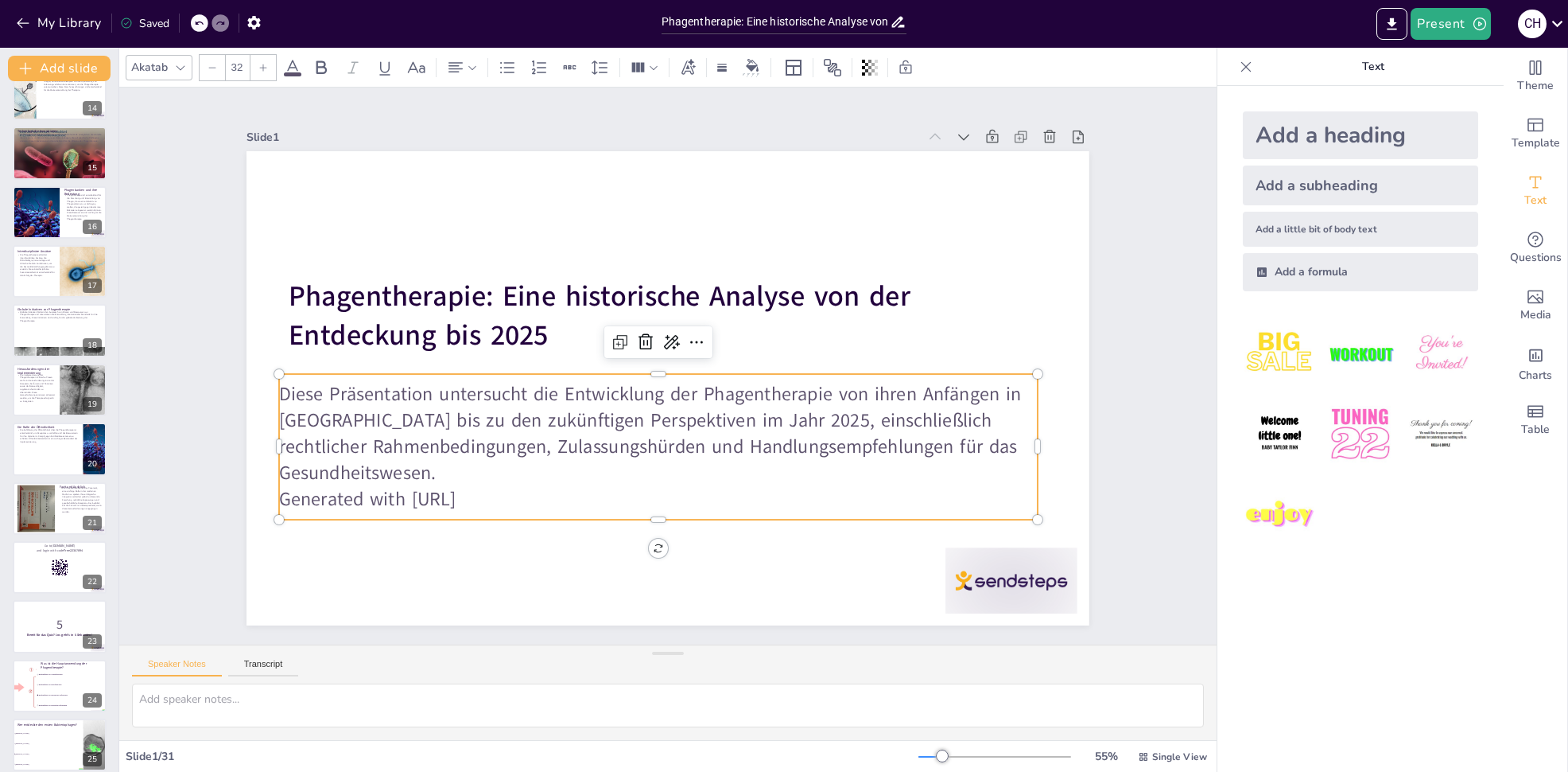
checkbox input "true"
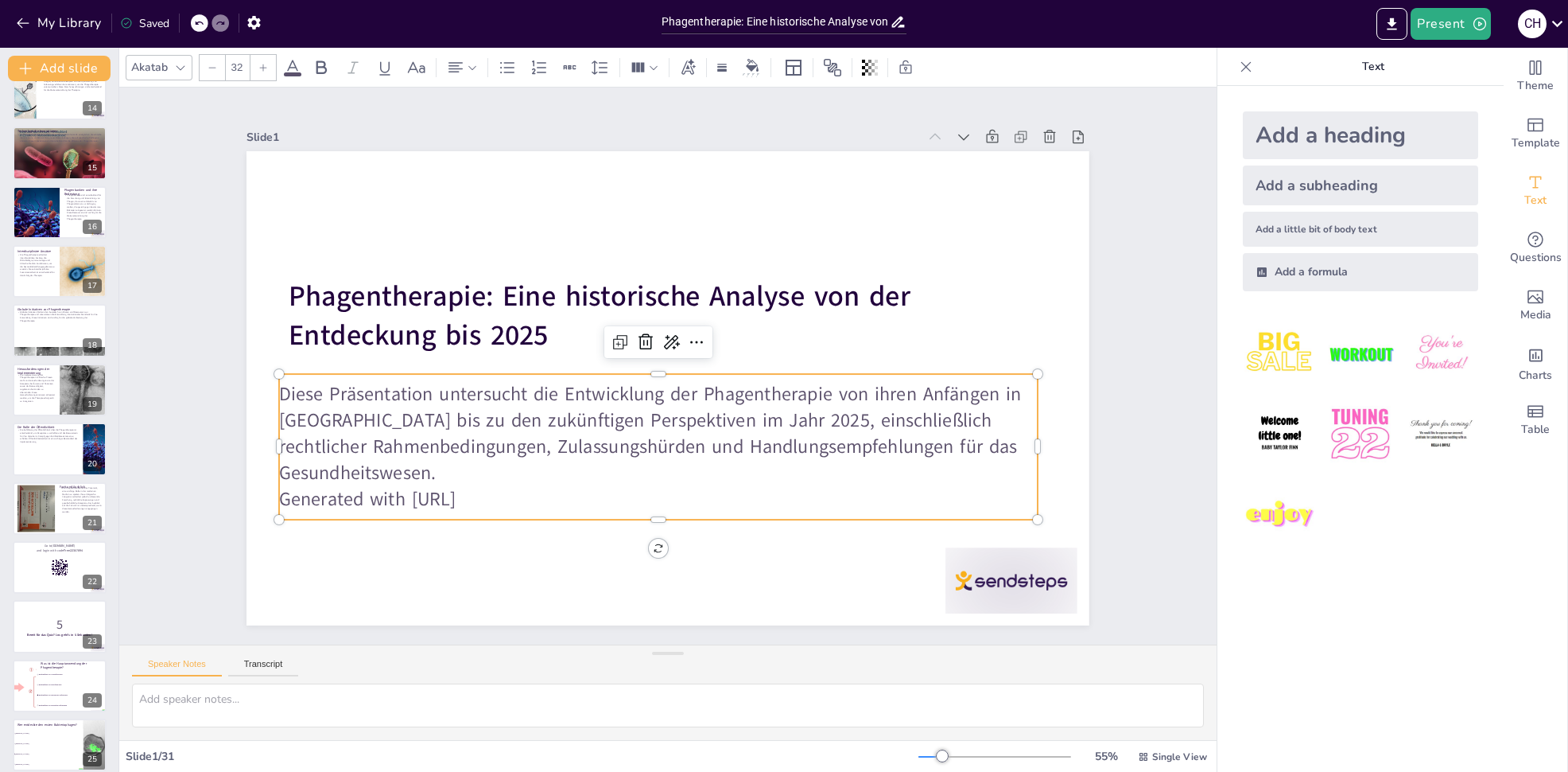
checkbox input "true"
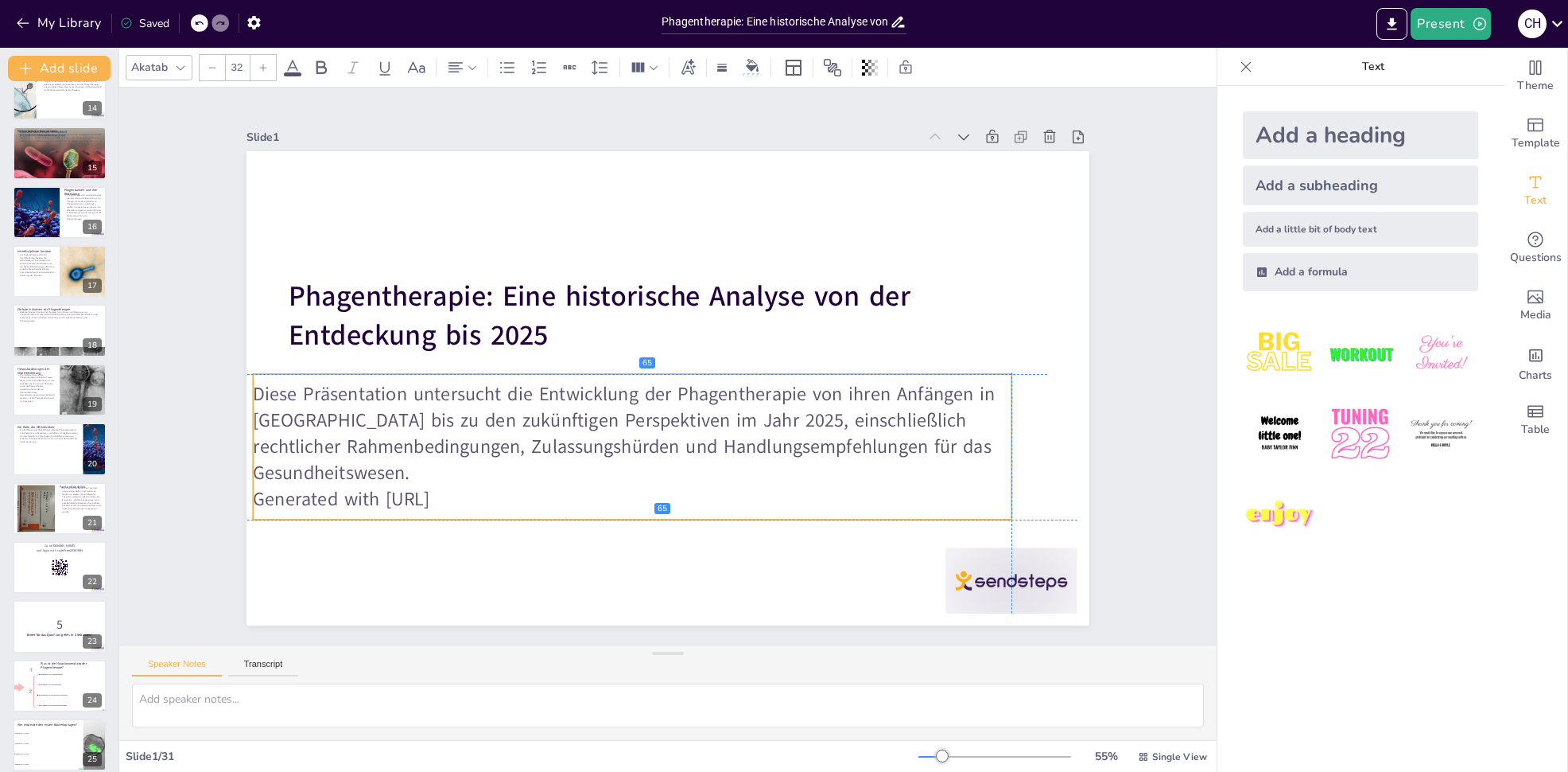
checkbox input "true"
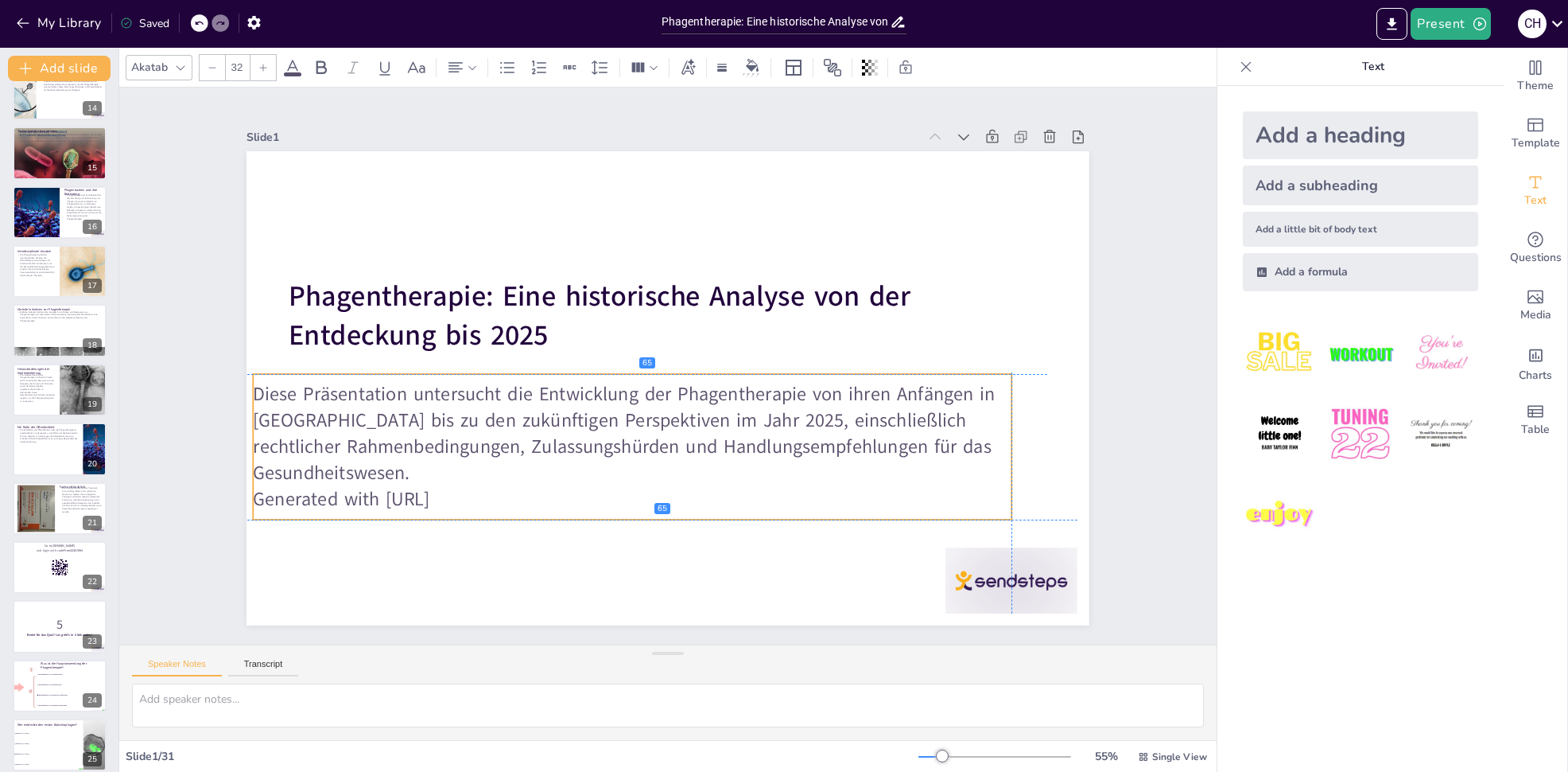
checkbox input "true"
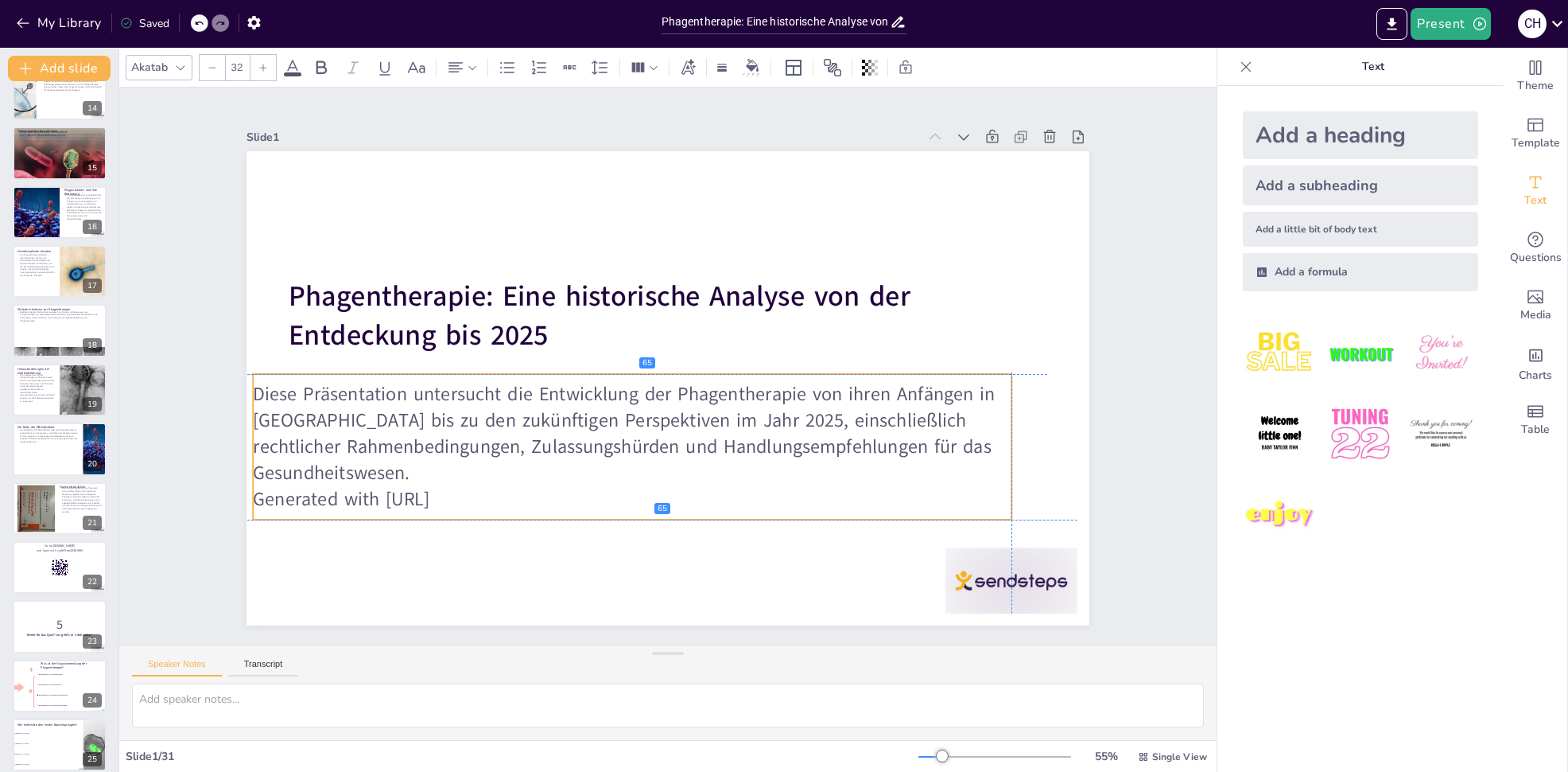
checkbox input "true"
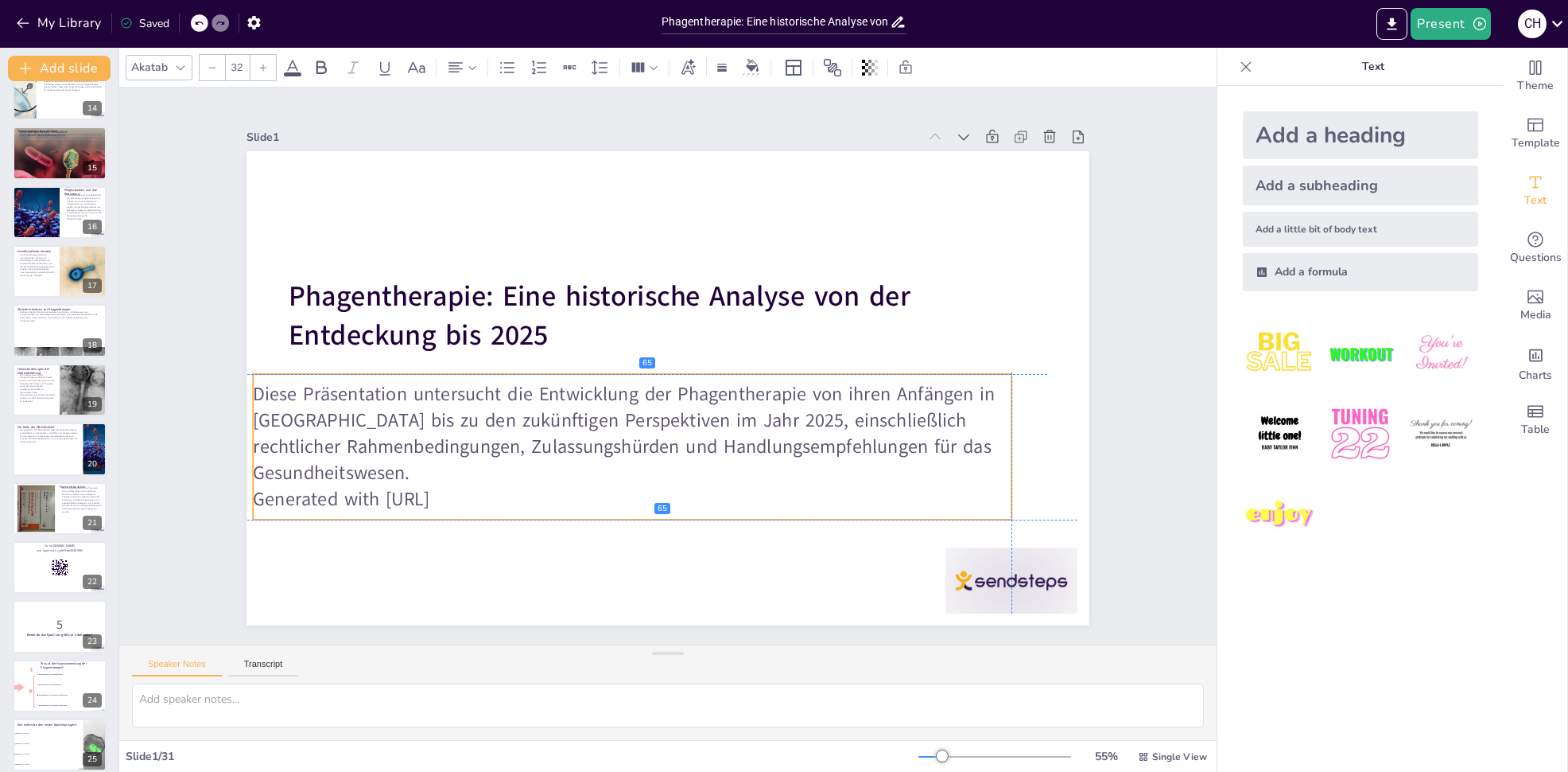
checkbox input "true"
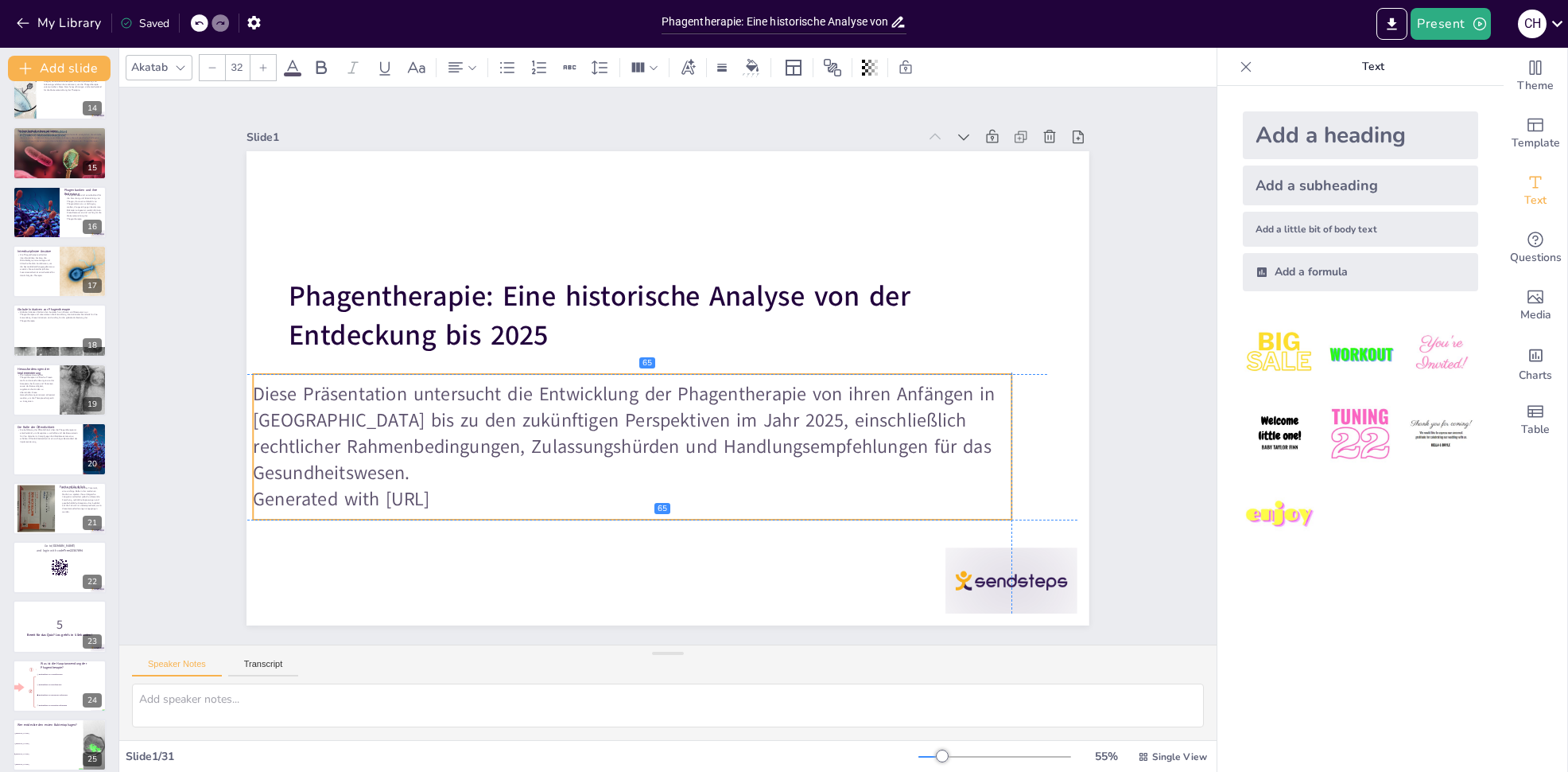
checkbox input "true"
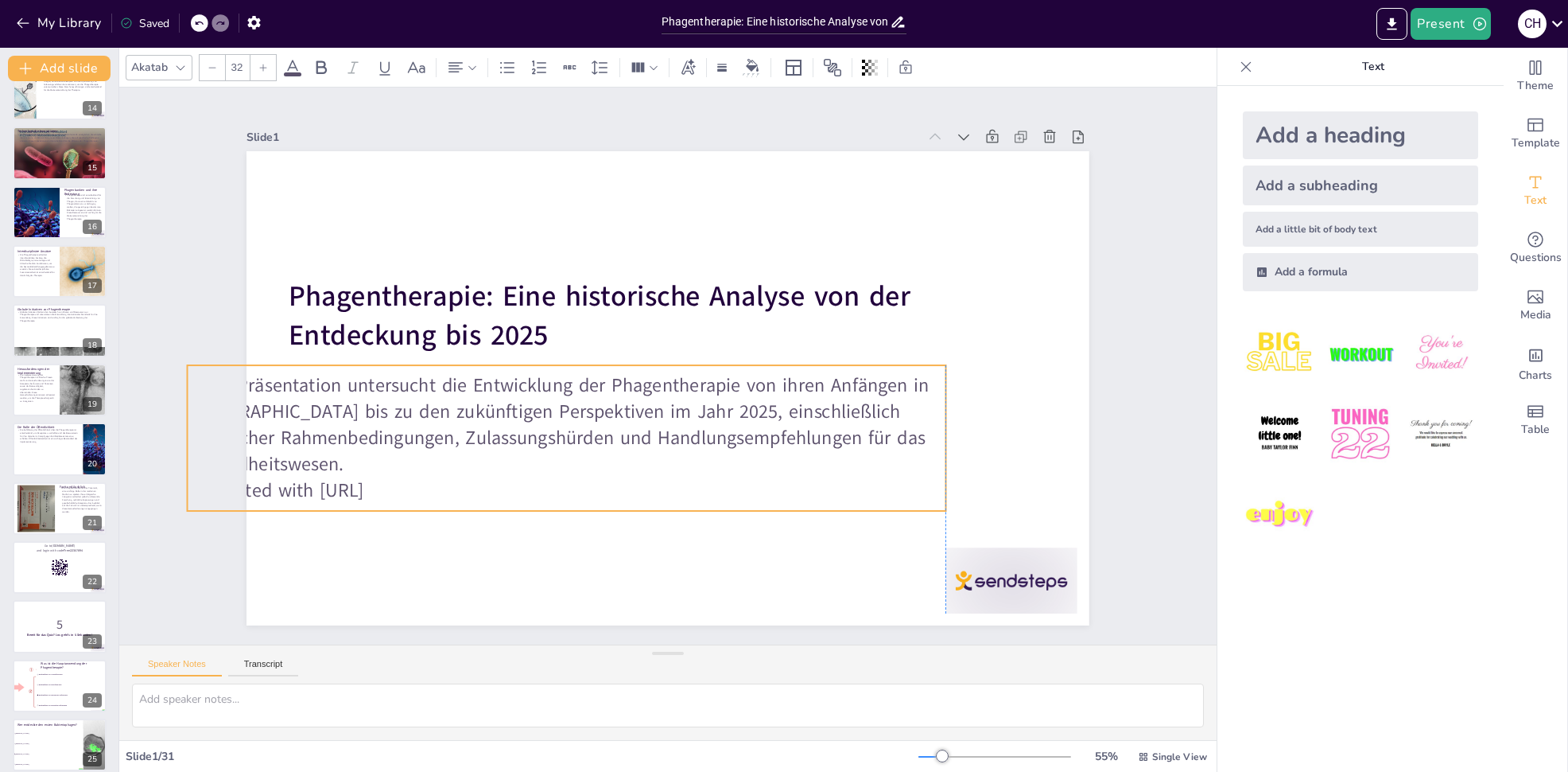
checkbox input "true"
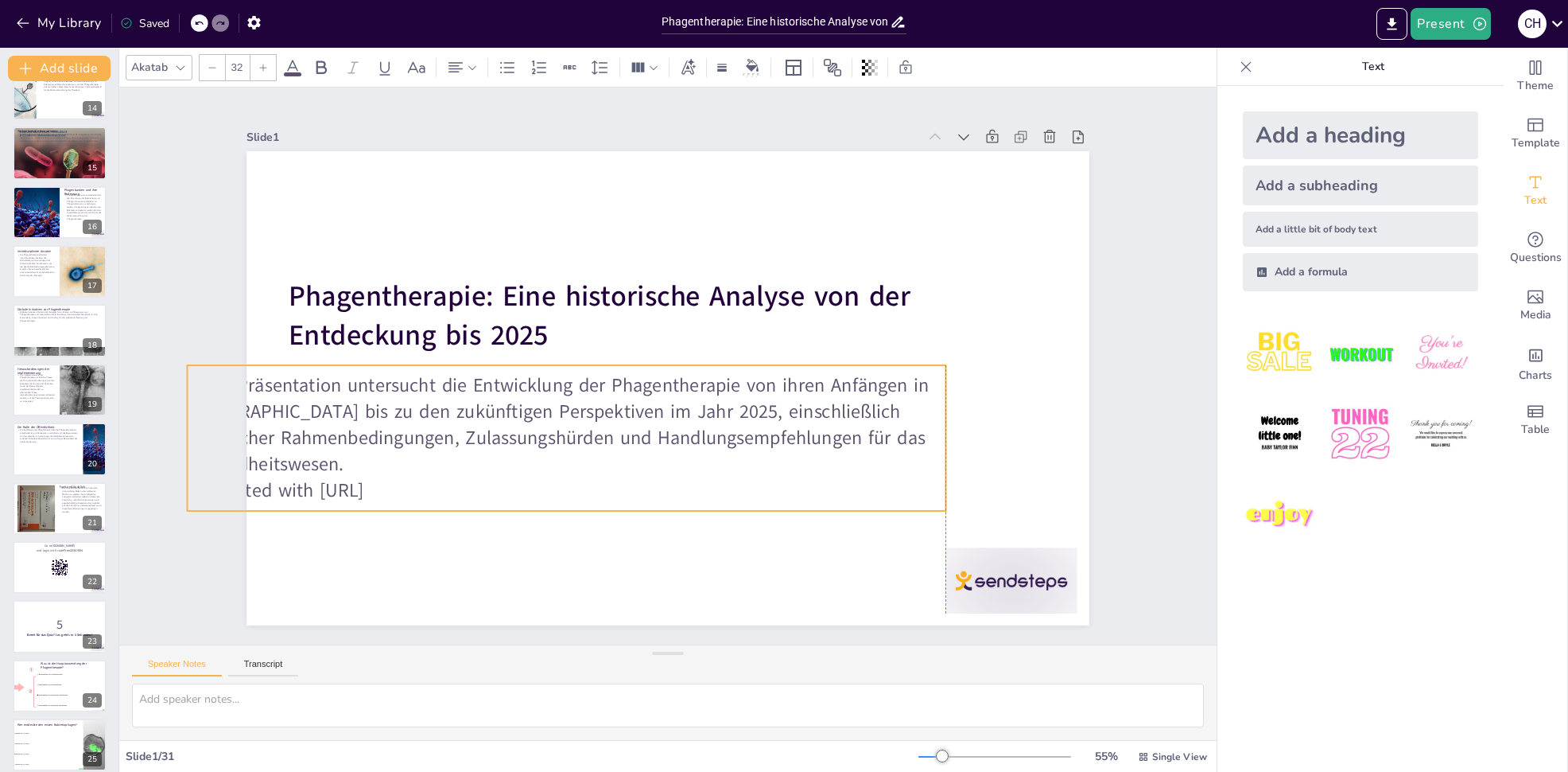
checkbox input "true"
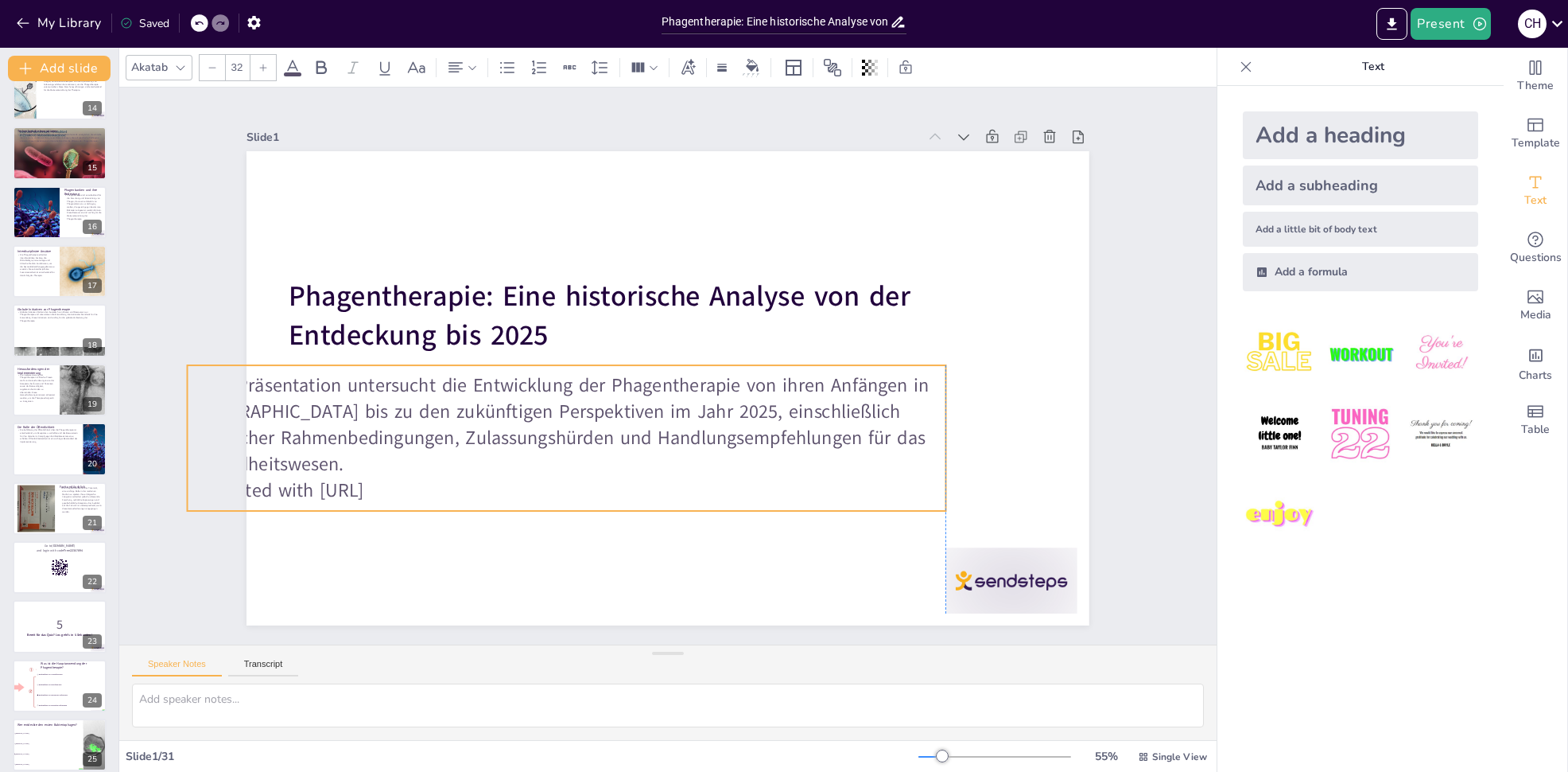
checkbox input "true"
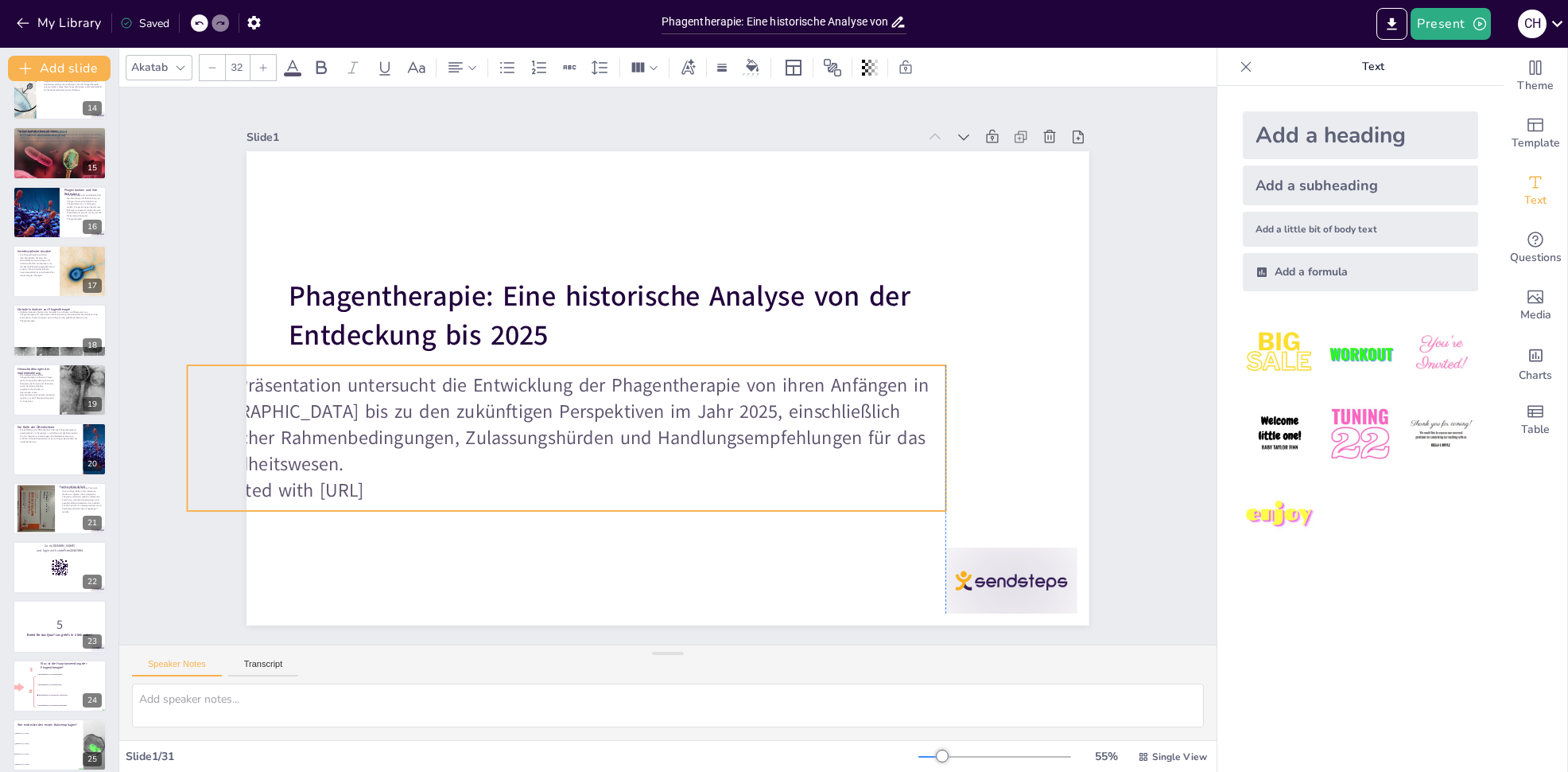
checkbox input "true"
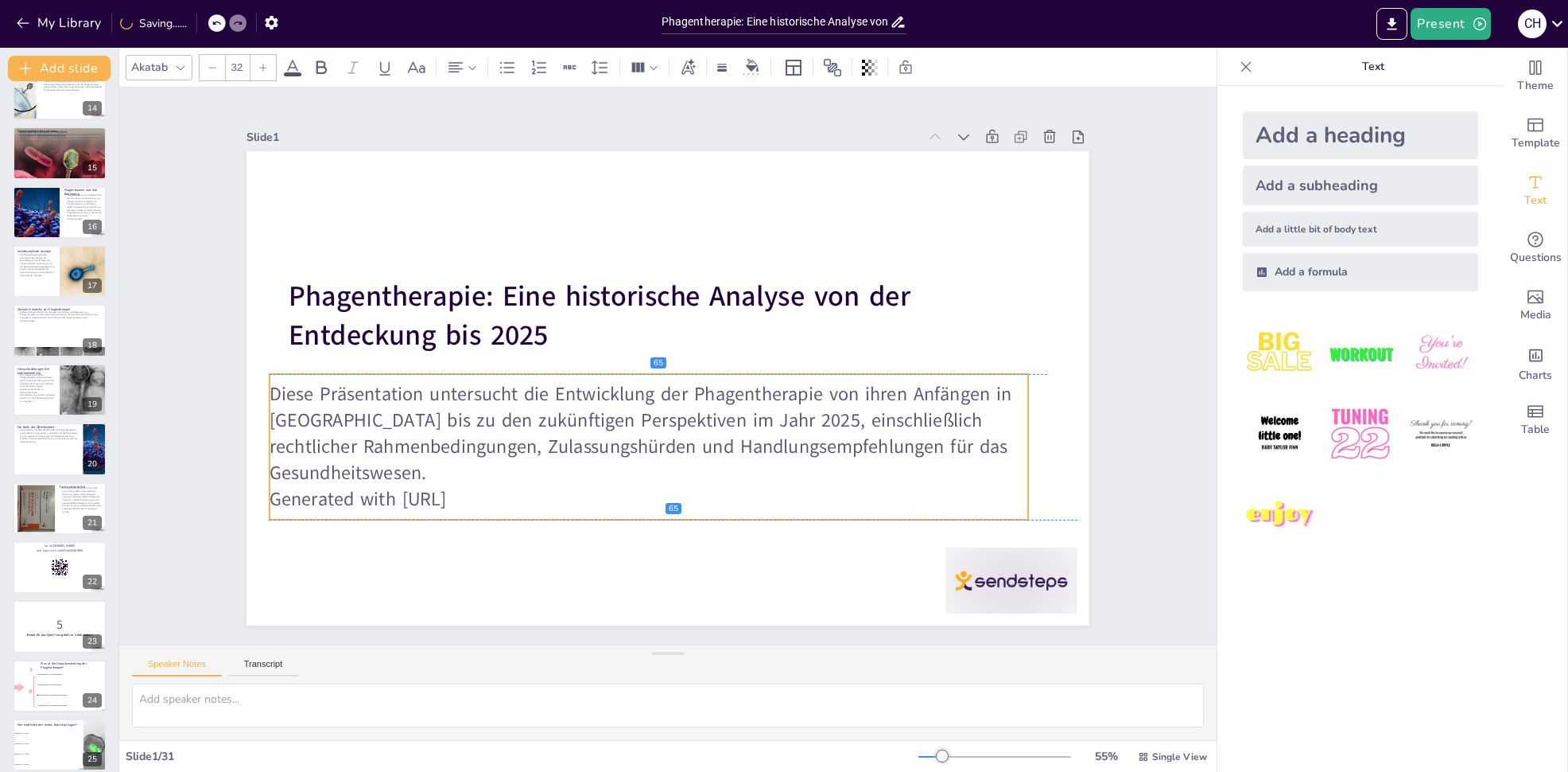
drag, startPoint x: 550, startPoint y: 405, endPoint x: 540, endPoint y: 400, distance: 11.2
click at [551, 400] on p "Diese Präsentation untersucht die Entwicklung der Phagentherapie von ihren Anfä…" at bounding box center [648, 434] width 759 height 105
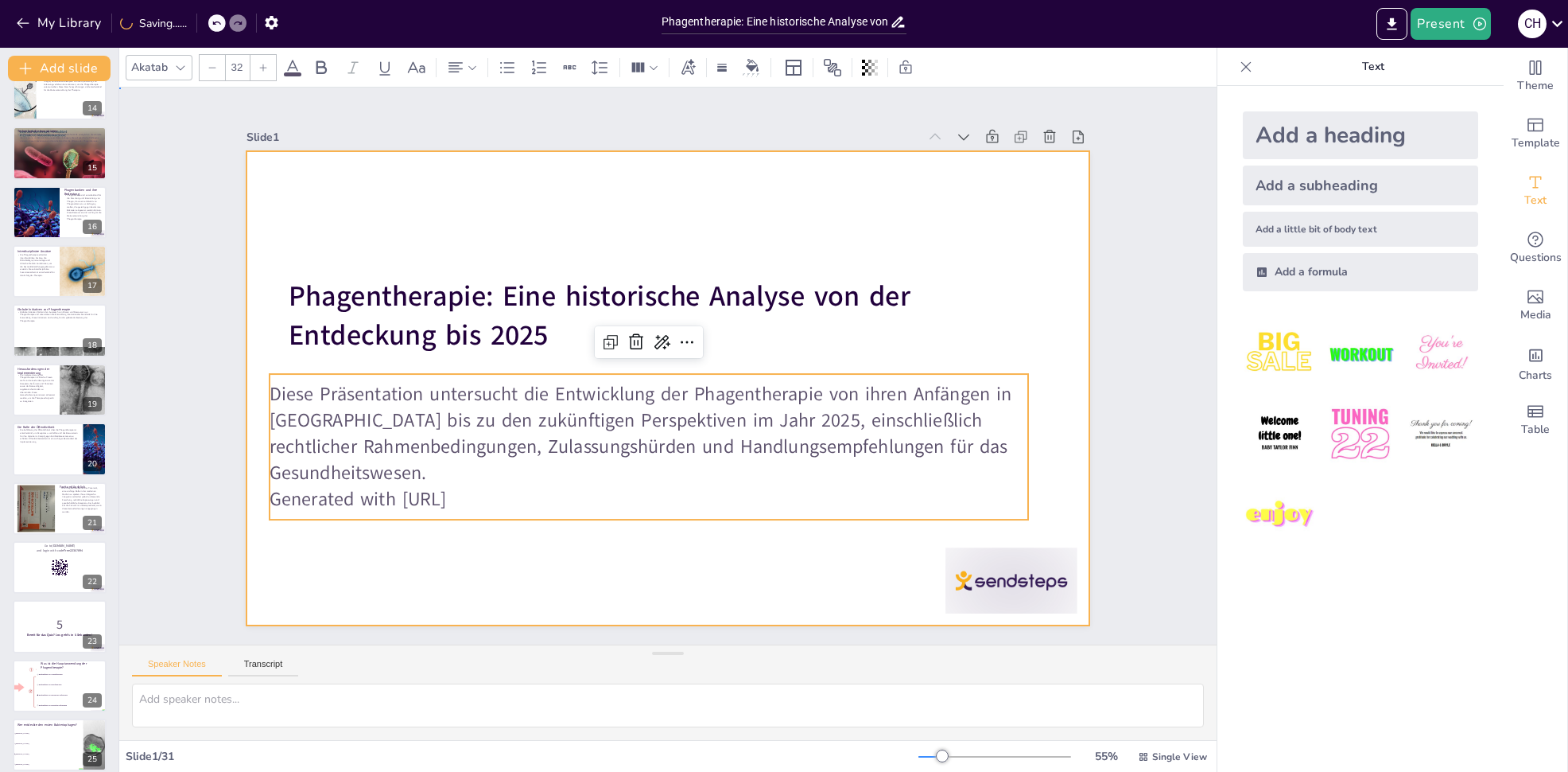
click at [516, 189] on div at bounding box center [668, 388] width 843 height 474
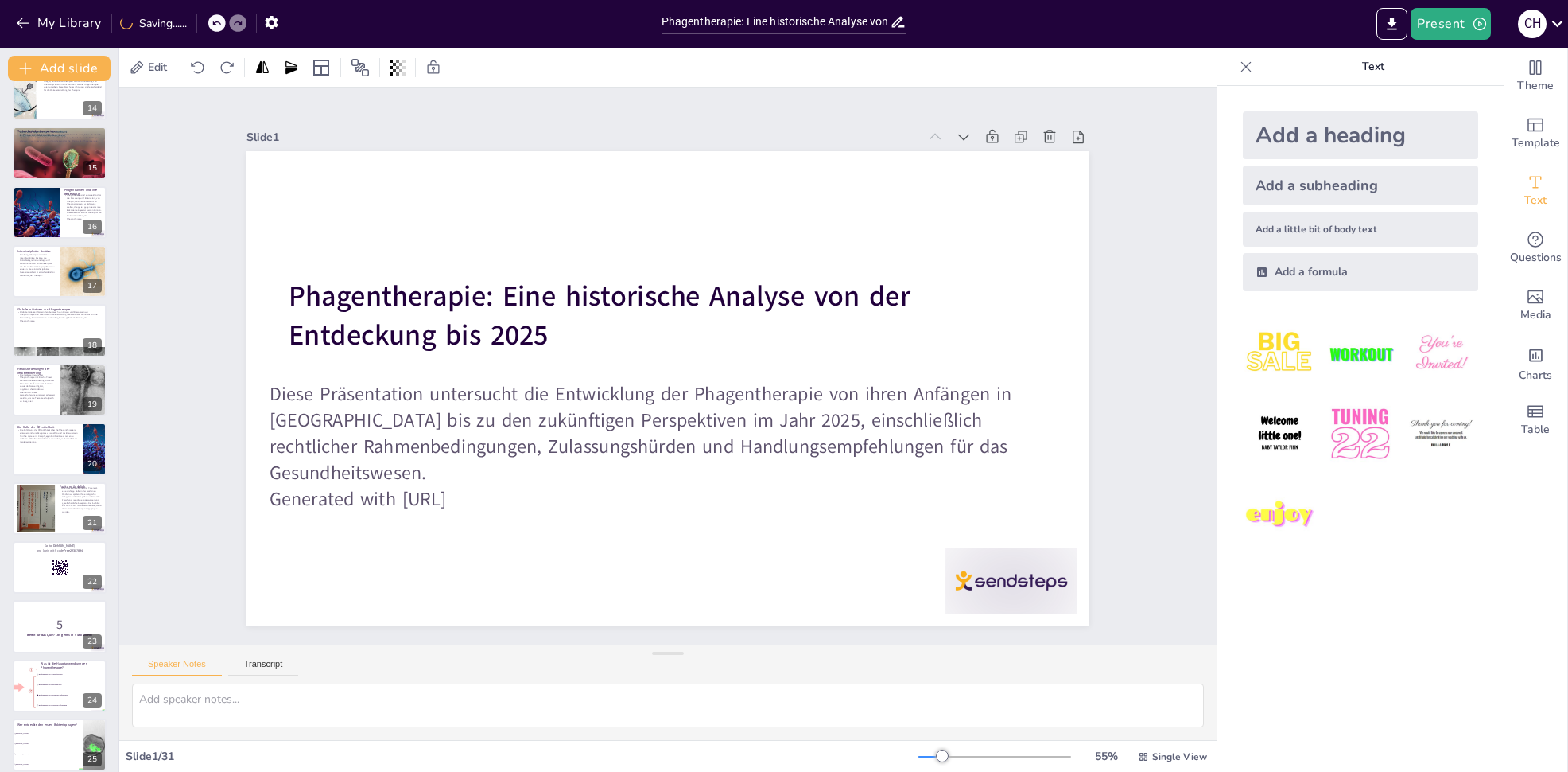
drag, startPoint x: 265, startPoint y: 202, endPoint x: 420, endPoint y: 270, distance: 169.3
click at [418, 269] on div at bounding box center [668, 388] width 843 height 474
click at [851, 185] on icon at bounding box center [860, 187] width 19 height 19
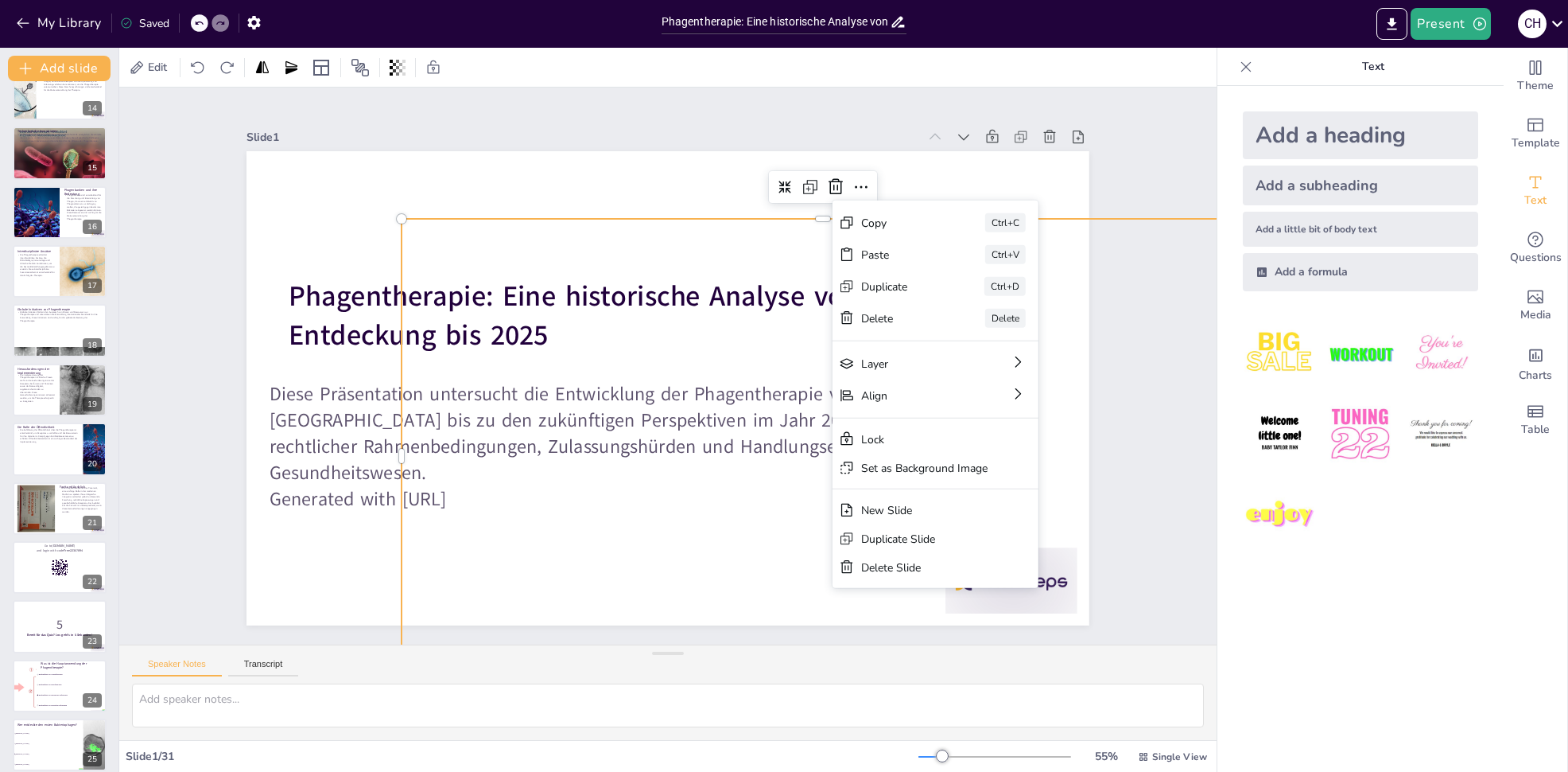
click at [966, 160] on div at bounding box center [668, 388] width 843 height 474
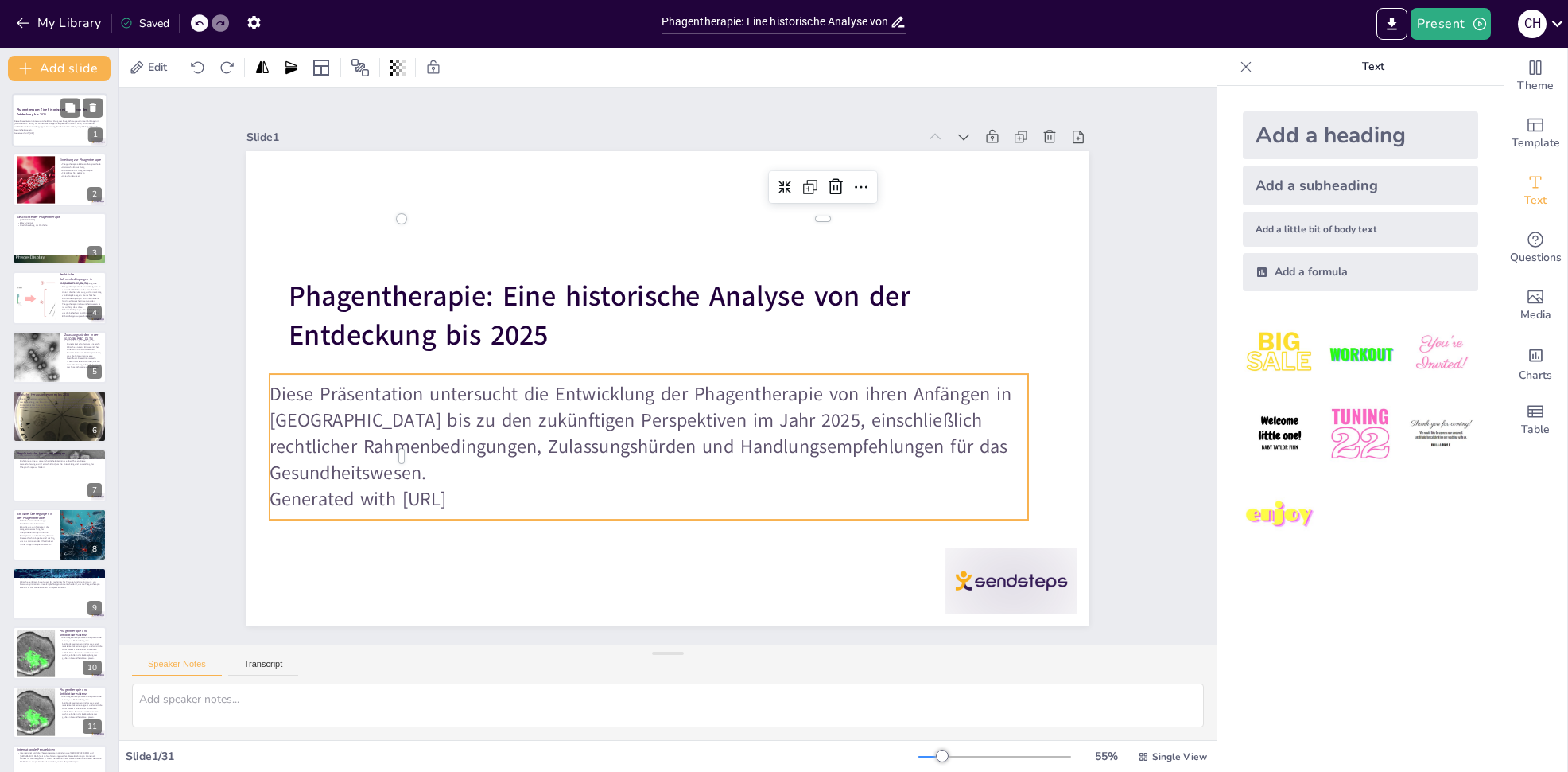
scroll to position [0, 0]
click at [52, 118] on div "Diese Präsentation untersucht die Entwicklung der Phagentherapie von ihren Anfä…" at bounding box center [57, 127] width 86 height 16
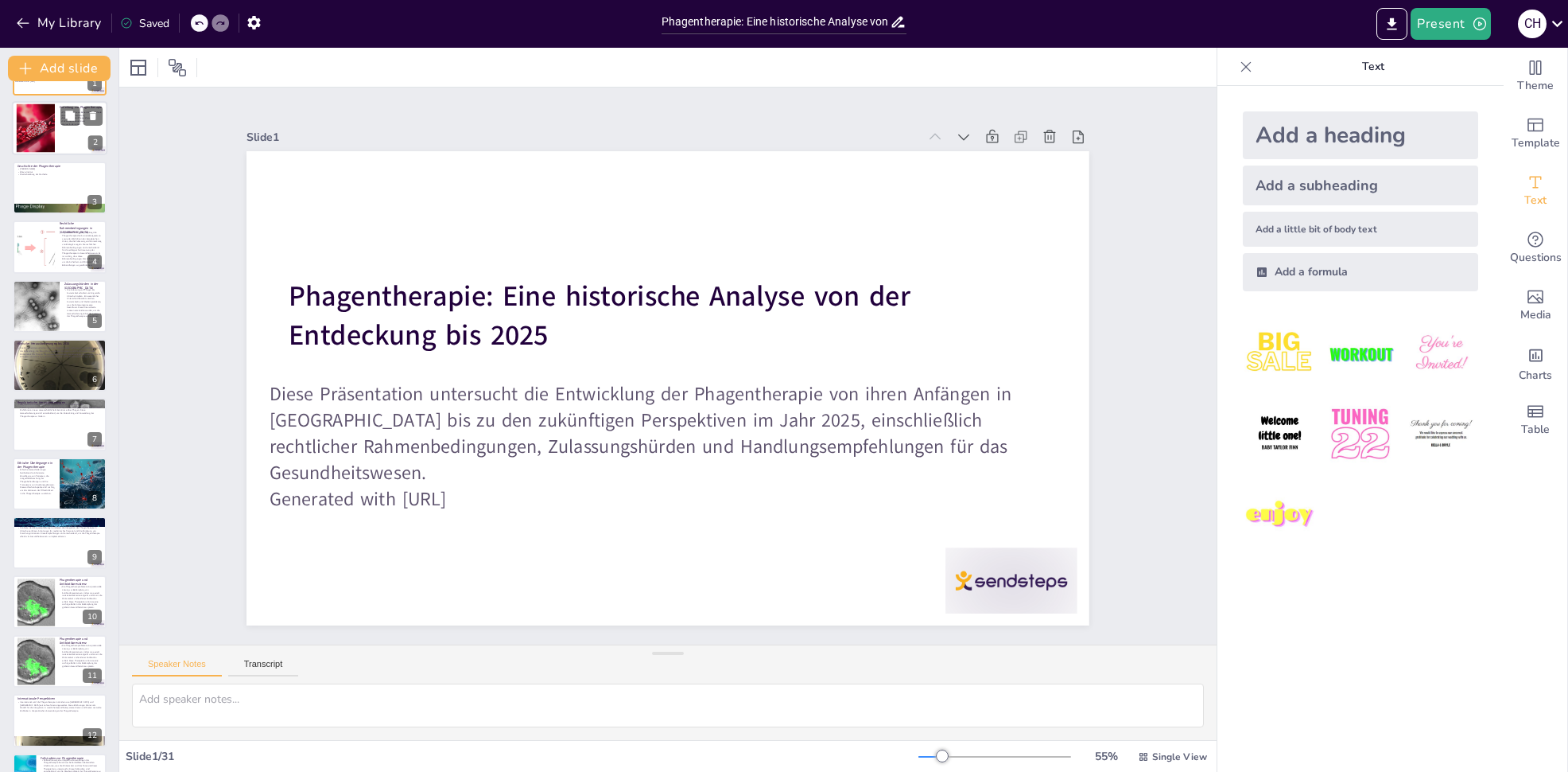
scroll to position [80, 0]
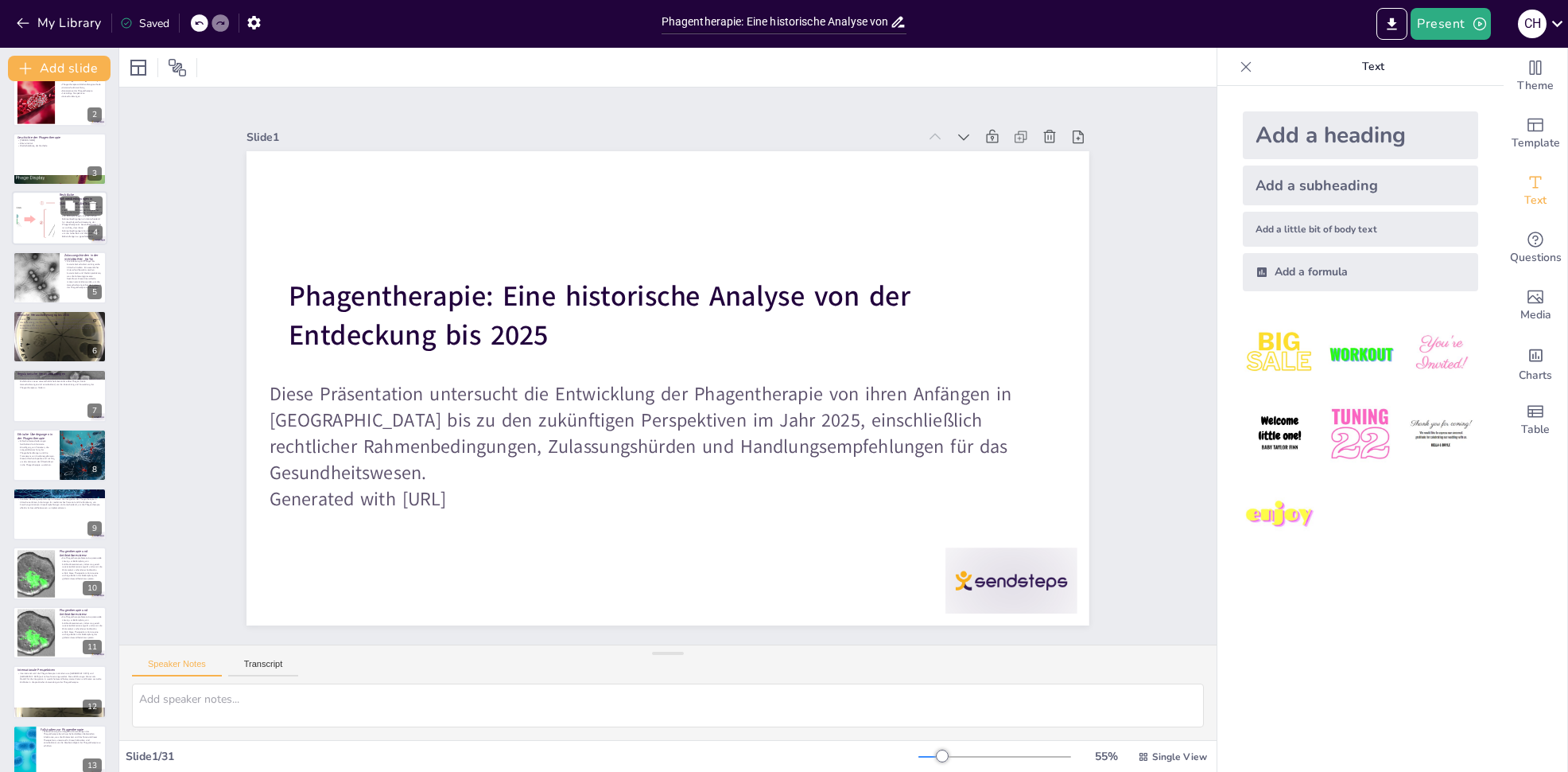
click at [49, 216] on div at bounding box center [35, 218] width 87 height 49
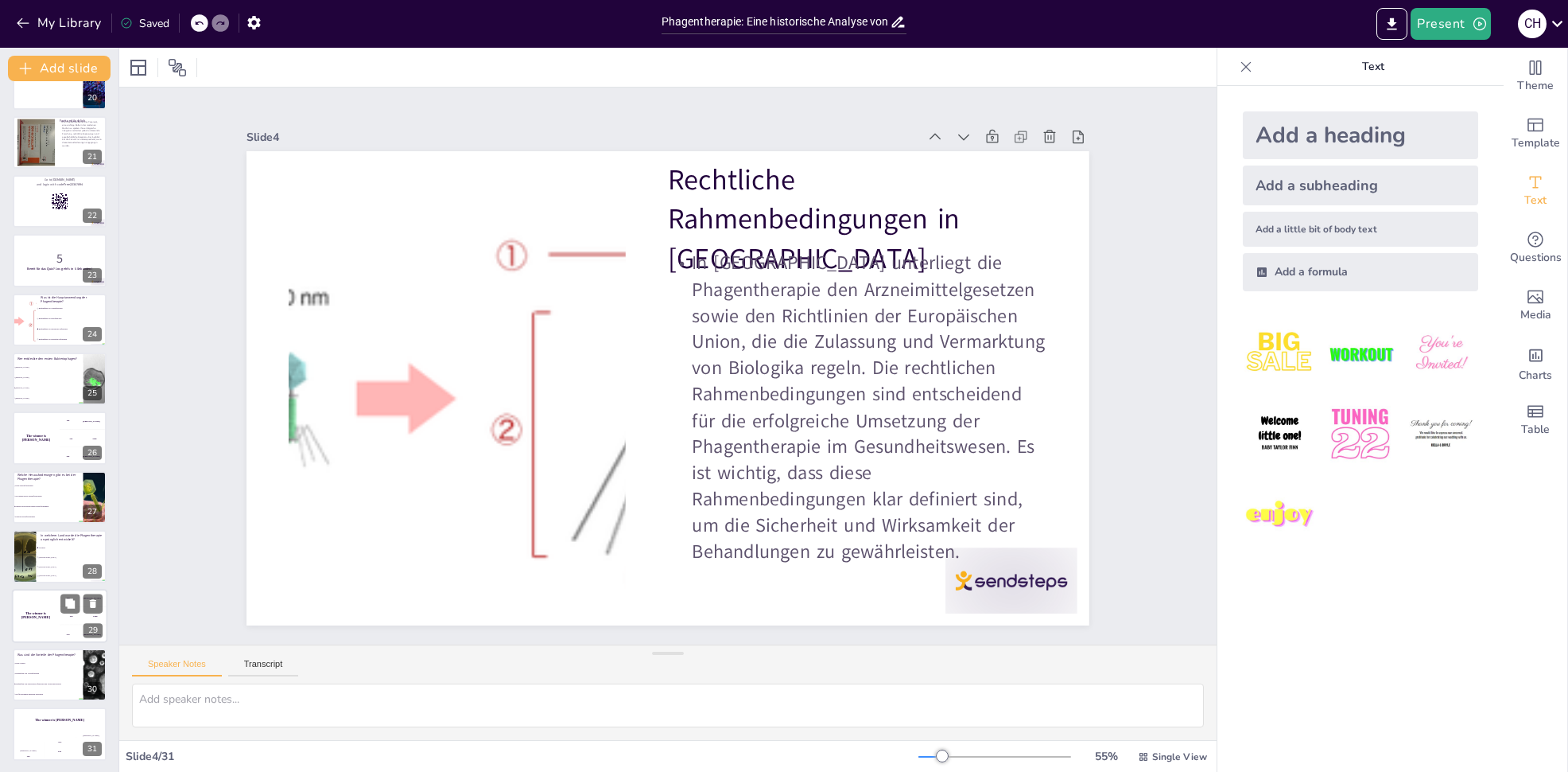
scroll to position [1163, 0]
click at [55, 730] on div "The winner is [PERSON_NAME]" at bounding box center [60, 719] width 95 height 27
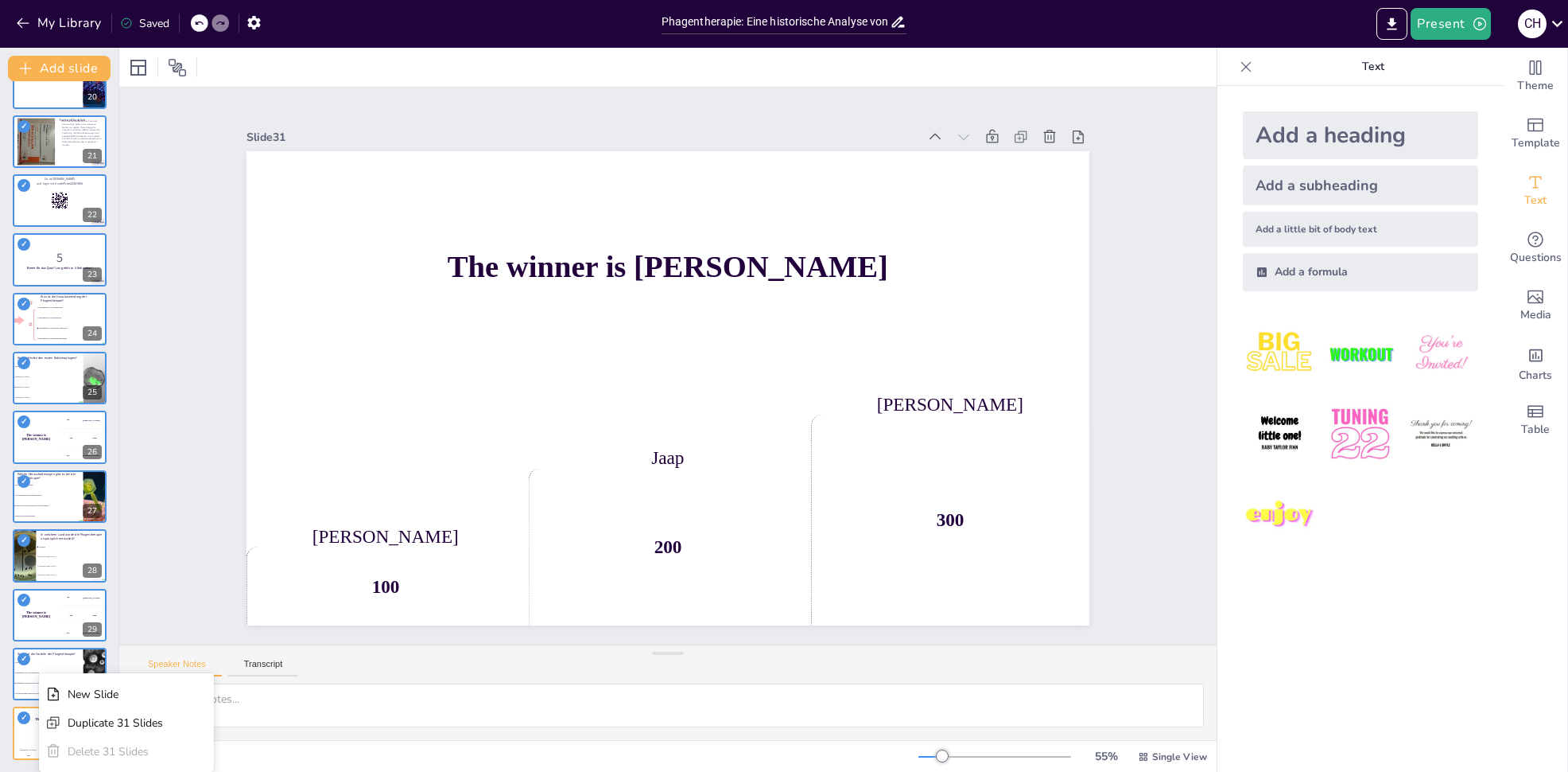
click at [167, 113] on div "Slide 1 Phagentherapie: Eine historische Analyse von der Entdeckung bis 2025 Di…" at bounding box center [667, 365] width 1097 height 557
